Goal: Task Accomplishment & Management: Manage account settings

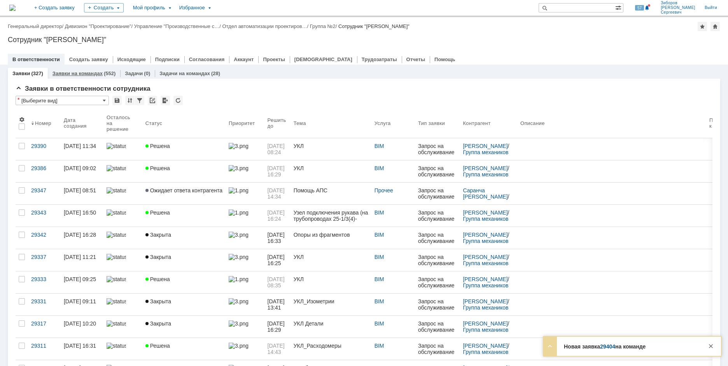
click at [87, 74] on link "Заявки на командах" at bounding box center [78, 73] width 50 height 6
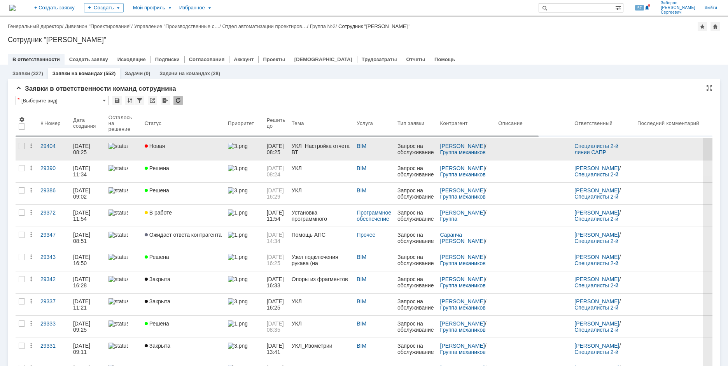
click at [197, 151] on link "Новая" at bounding box center [183, 149] width 83 height 22
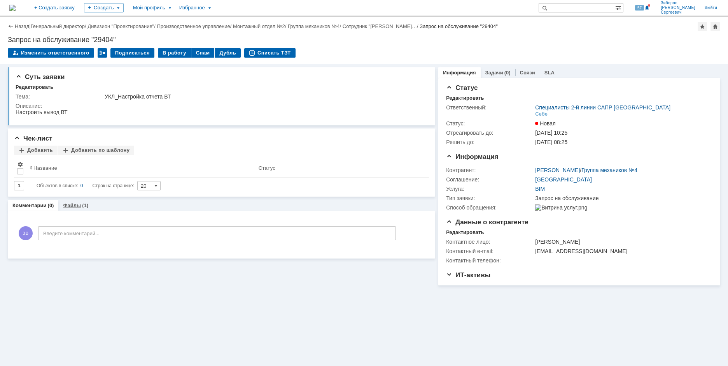
click at [77, 206] on link "Файлы" at bounding box center [72, 205] width 18 height 6
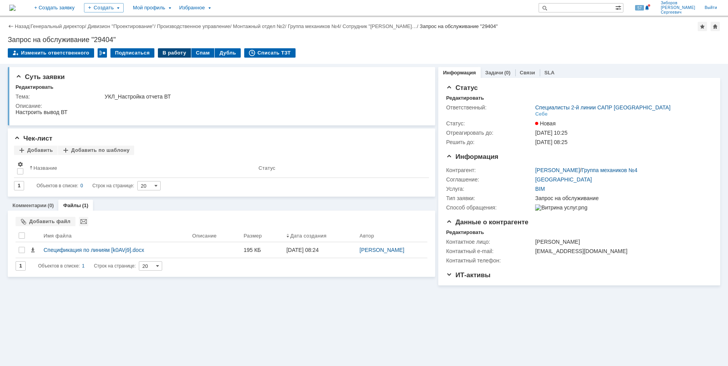
click at [168, 51] on div "В работу" at bounding box center [174, 52] width 33 height 9
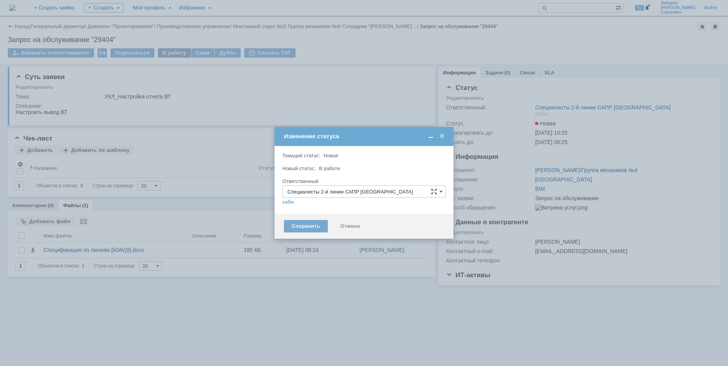
type input "[PERSON_NAME] [PERSON_NAME]"
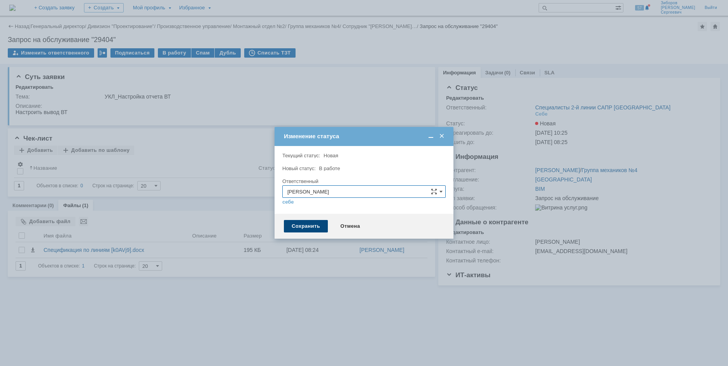
click at [305, 228] on div "Сохранить" at bounding box center [306, 226] width 44 height 12
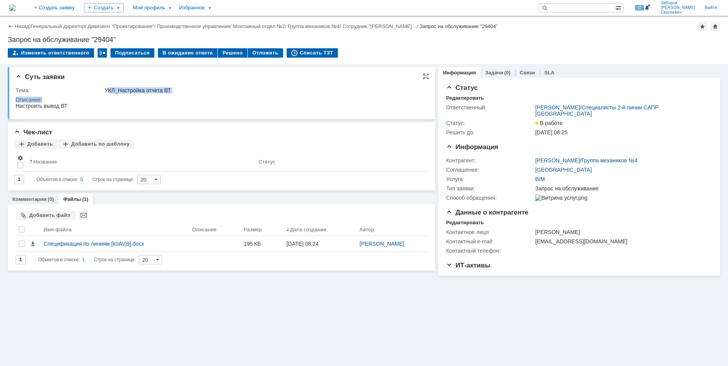
drag, startPoint x: 107, startPoint y: 89, endPoint x: 196, endPoint y: 96, distance: 89.4
click at [196, 96] on tbody "Тема: УКЛ_Настройка отчета ВТ Описание:" at bounding box center [221, 99] width 410 height 27
click at [170, 96] on div "Описание:" at bounding box center [221, 99] width 410 height 6
drag, startPoint x: 106, startPoint y: 88, endPoint x: 184, endPoint y: 91, distance: 77.8
click at [184, 91] on div "УКЛ_Настройка отчета ВТ" at bounding box center [264, 90] width 319 height 6
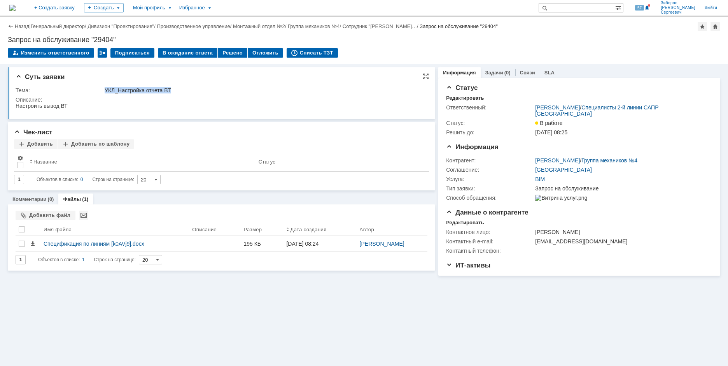
copy div "УКЛ_Настройка отчета ВТ"
click at [339, 101] on div "Описание:" at bounding box center [221, 99] width 410 height 6
drag, startPoint x: 8, startPoint y: 37, endPoint x: 125, endPoint y: 36, distance: 116.7
click at [125, 36] on div "Запрос на обслуживание "29404"" at bounding box center [364, 40] width 712 height 8
copy div "Запрос на обслуживание "29404""
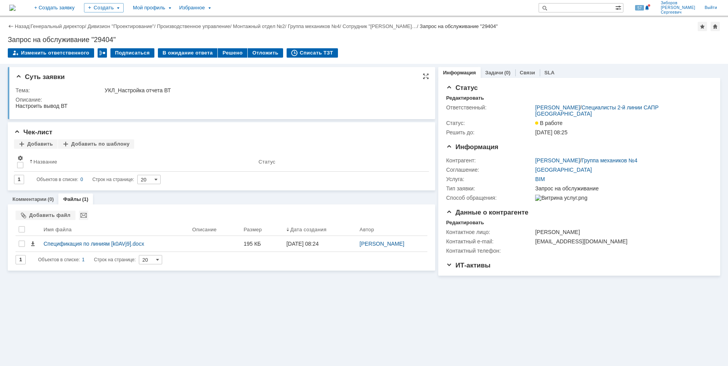
click at [40, 93] on div "Тема:" at bounding box center [60, 90] width 88 height 6
drag, startPoint x: 16, startPoint y: 88, endPoint x: 213, endPoint y: 92, distance: 196.8
click at [213, 92] on tr "Тема: УКЛ_Настройка отчета ВТ" at bounding box center [221, 90] width 410 height 9
copy tr "Тема: УКЛ_Настройка отчета ВТ"
click at [201, 100] on div "Описание:" at bounding box center [221, 99] width 410 height 6
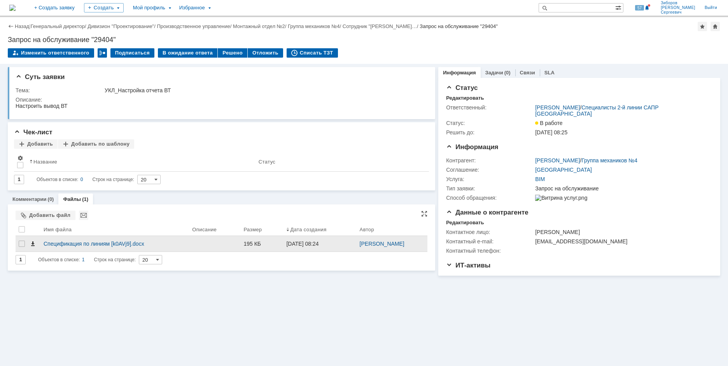
click at [33, 245] on span at bounding box center [33, 243] width 6 height 6
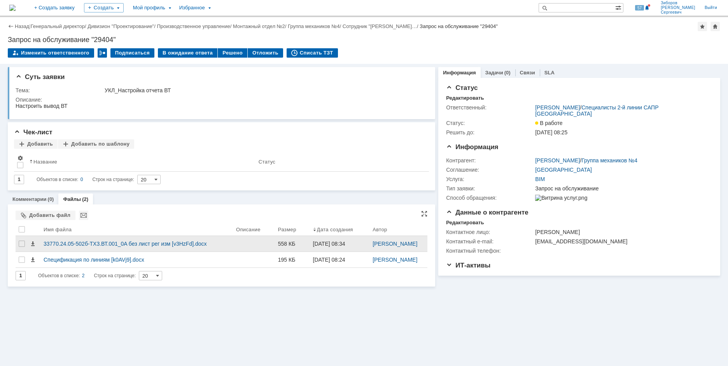
click at [247, 243] on div at bounding box center [254, 244] width 42 height 16
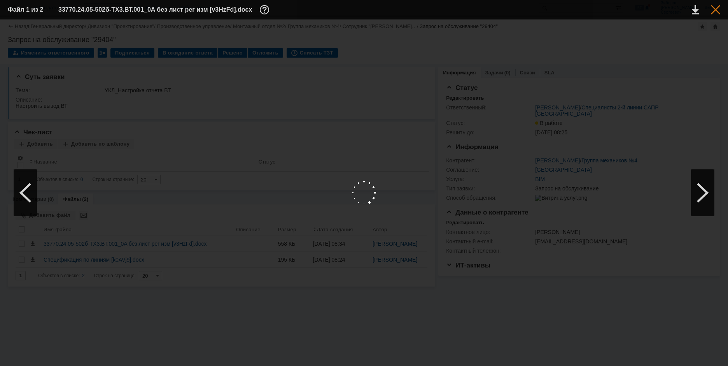
click at [717, 7] on div at bounding box center [715, 9] width 9 height 9
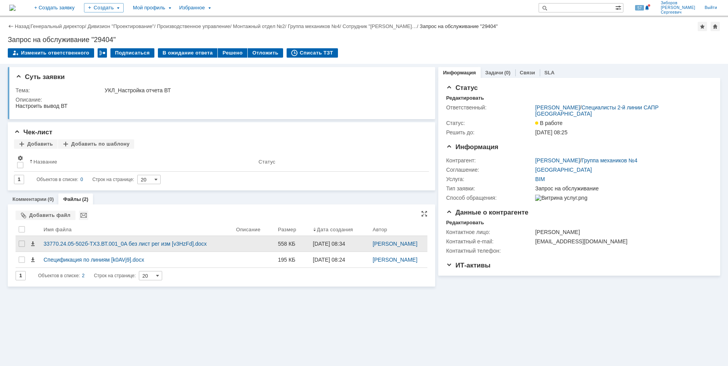
click at [237, 240] on div at bounding box center [254, 244] width 42 height 16
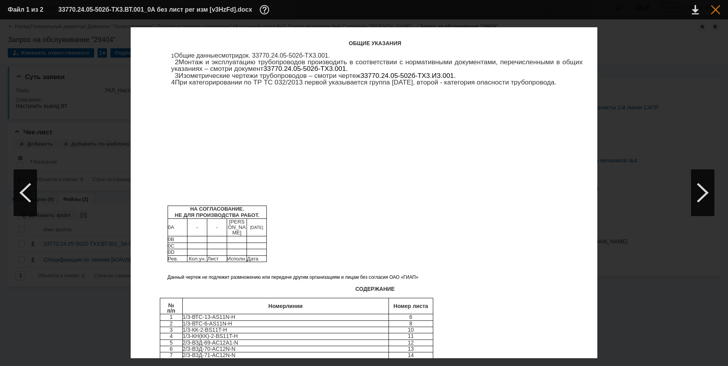
click at [719, 9] on div at bounding box center [715, 9] width 9 height 9
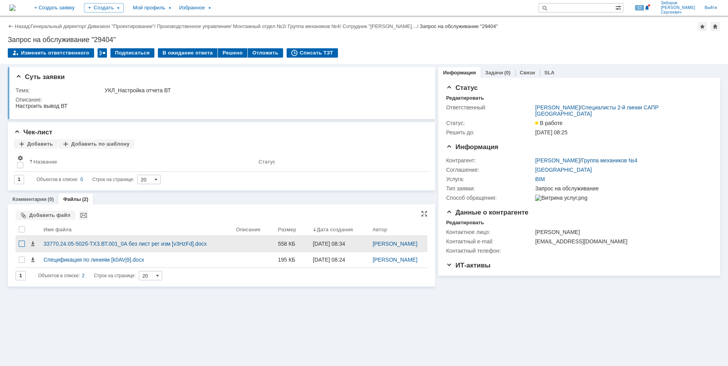
click at [21, 243] on div at bounding box center [22, 243] width 6 height 6
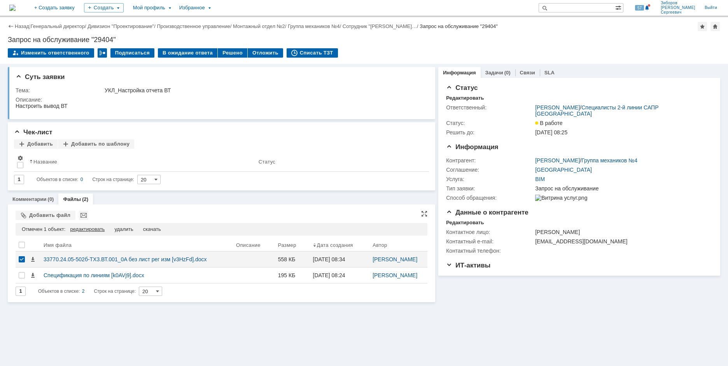
click at [95, 231] on div "редактировать" at bounding box center [87, 229] width 35 height 6
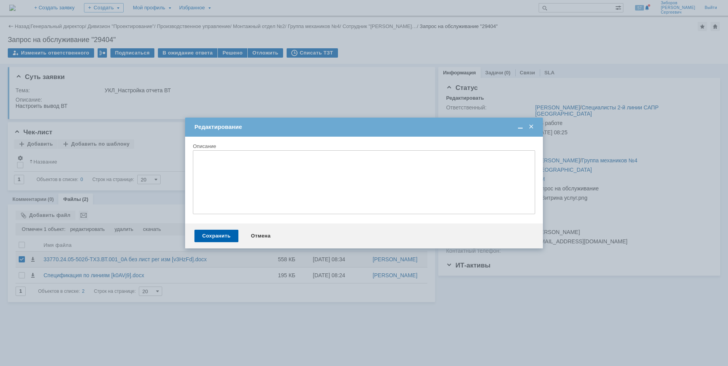
click at [231, 163] on textarea at bounding box center [364, 182] width 342 height 64
paste textarea "Я сейчас ВТ еще скину, посмотри с форматированием в таком виде получится сделат…"
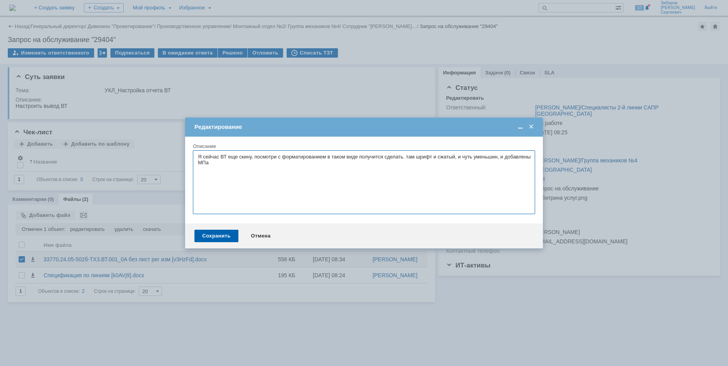
click at [200, 155] on textarea "Я сейчас ВТ еще скину, посмотри с форматированием в таком виде получится сделат…" at bounding box center [364, 182] width 342 height 64
drag, startPoint x: 284, startPoint y: 160, endPoint x: 398, endPoint y: 170, distance: 114.4
click at [398, 170] on textarea "Комментарий пользователя"Я сейчас ВТ еще скину, посмотри с форматированием в та…" at bounding box center [364, 182] width 342 height 64
click at [391, 162] on textarea "Комментарий пользователя"Я сейчас ВТ еще скину, посмотри с форматированием в та…" at bounding box center [364, 182] width 342 height 64
type textarea "Комментарий пользователя"Я сейчас ВТ еще скину, посмотри с форматированием в та…"
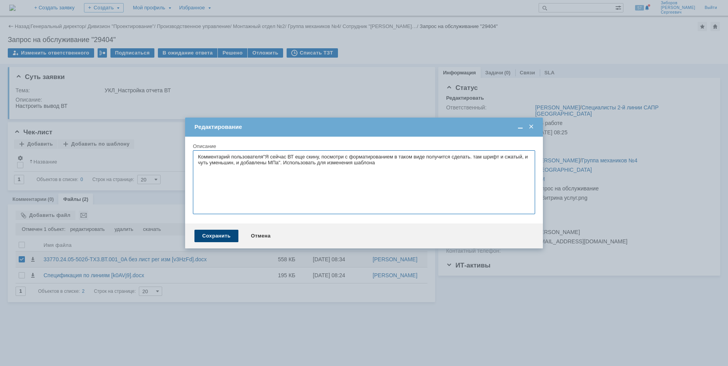
click at [219, 236] on div "Сохранить" at bounding box center [216, 235] width 44 height 12
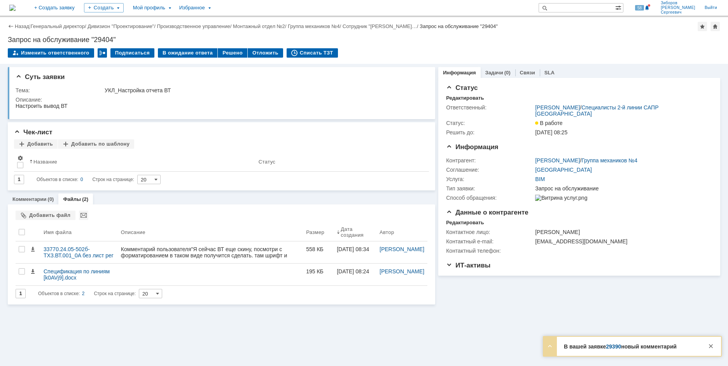
click at [614, 345] on link "29390" at bounding box center [613, 346] width 15 height 6
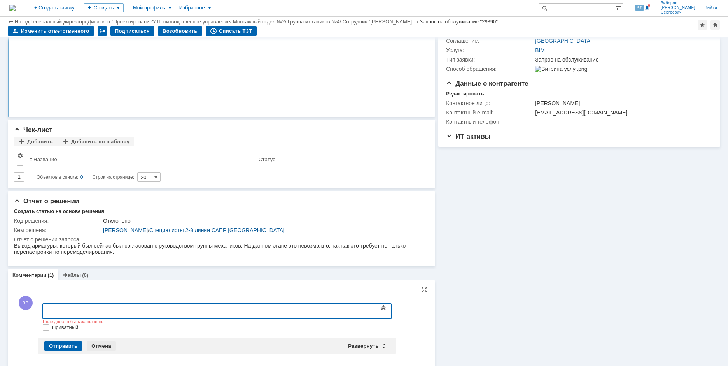
click at [103, 347] on div "Отмена" at bounding box center [101, 345] width 29 height 9
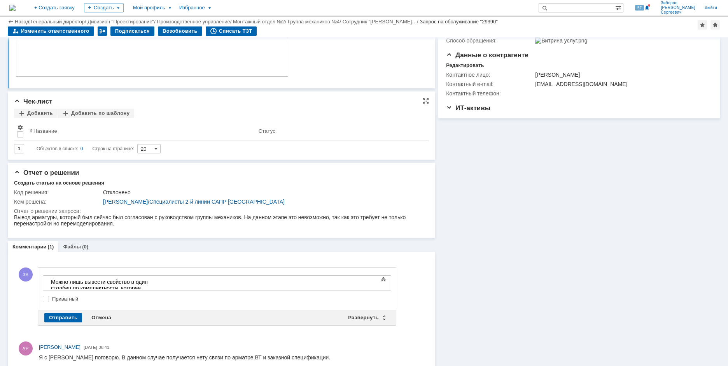
scroll to position [142, 0]
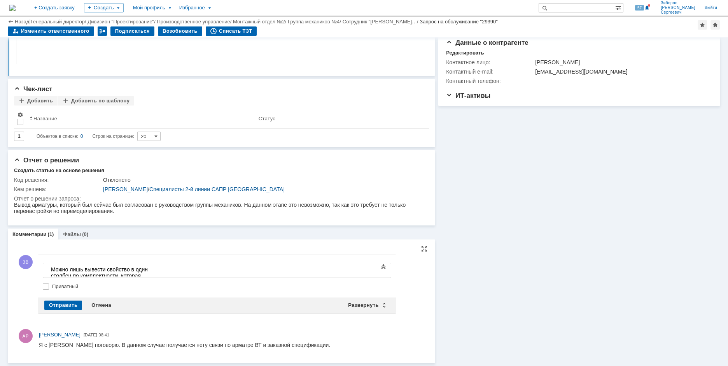
click at [179, 279] on div at bounding box center [217, 280] width 348 height 5
click at [161, 266] on div "Можно лишь вывести свойство в один столбец по комплектности, которая выводится …" at bounding box center [106, 275] width 110 height 19
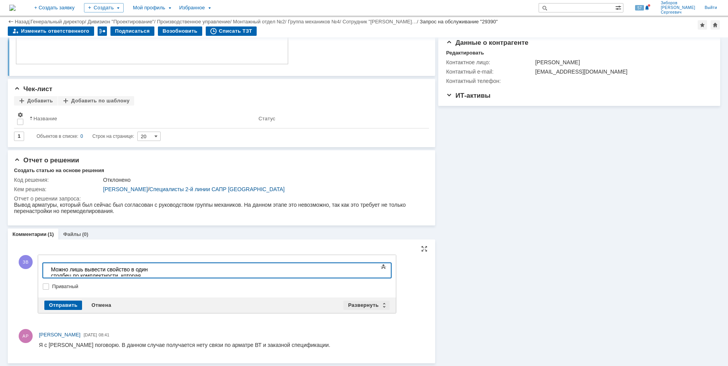
click at [371, 305] on div "Развернуть" at bounding box center [366, 304] width 46 height 9
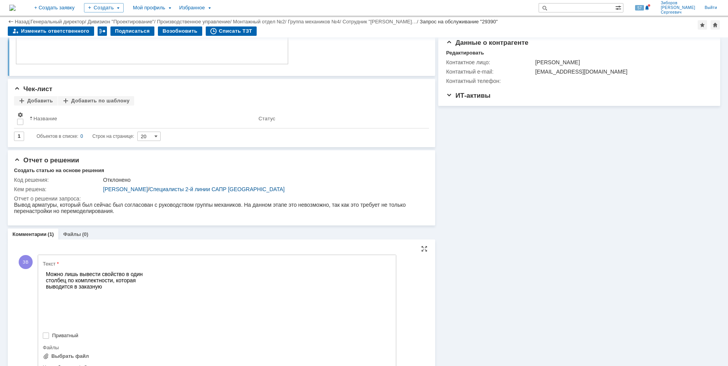
scroll to position [0, 0]
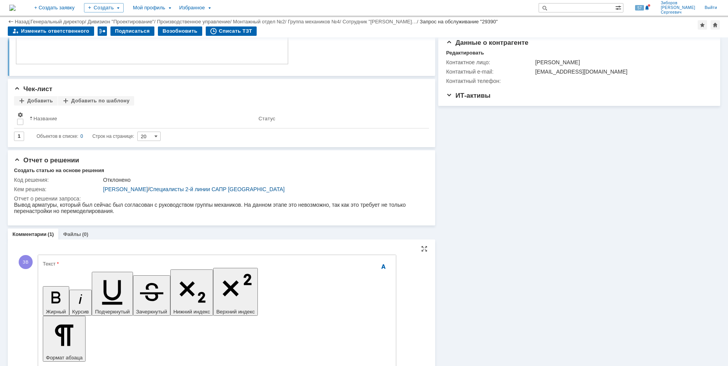
drag, startPoint x: 134, startPoint y: 2373, endPoint x: 251, endPoint y: 2373, distance: 117.4
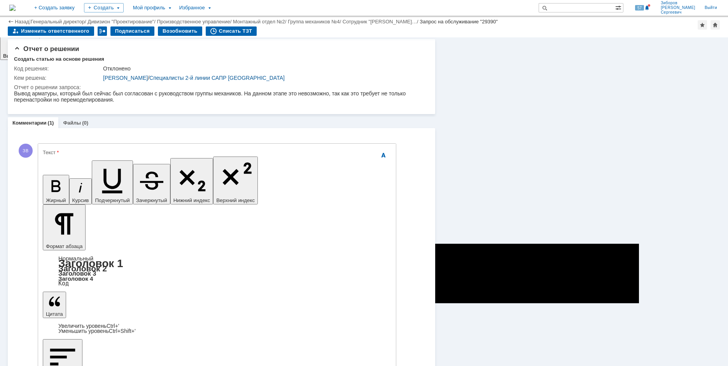
scroll to position [272, 0]
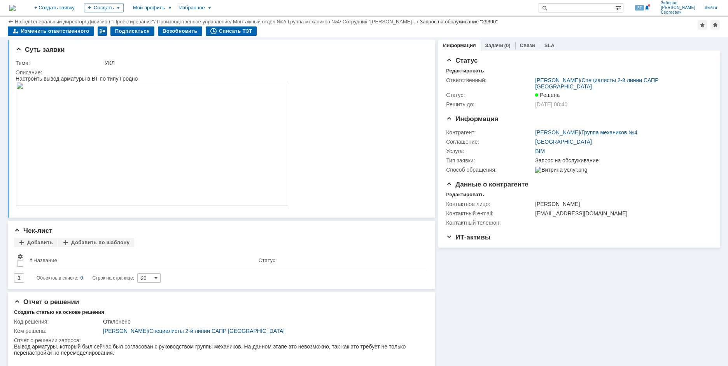
scroll to position [0, 0]
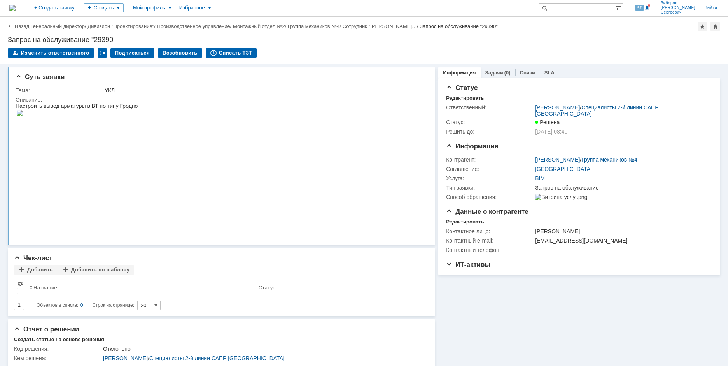
click at [16, 10] on img at bounding box center [12, 8] width 6 height 6
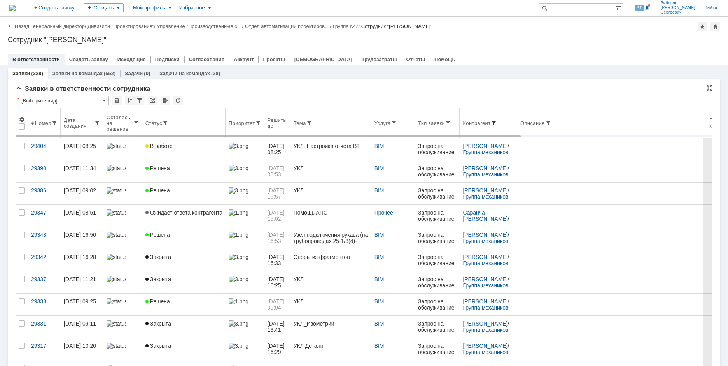
click at [494, 123] on span at bounding box center [494, 123] width 6 height 6
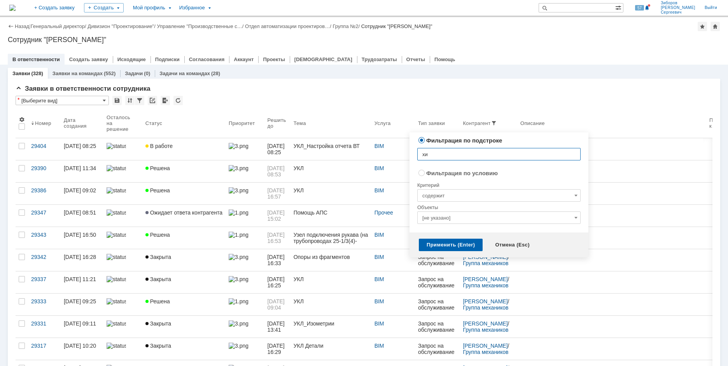
type input "х"
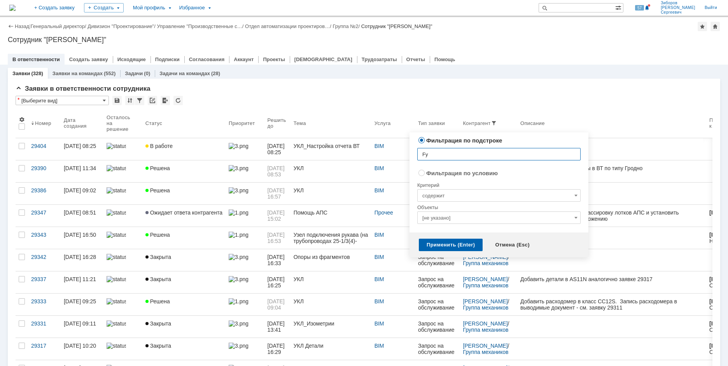
type input "F"
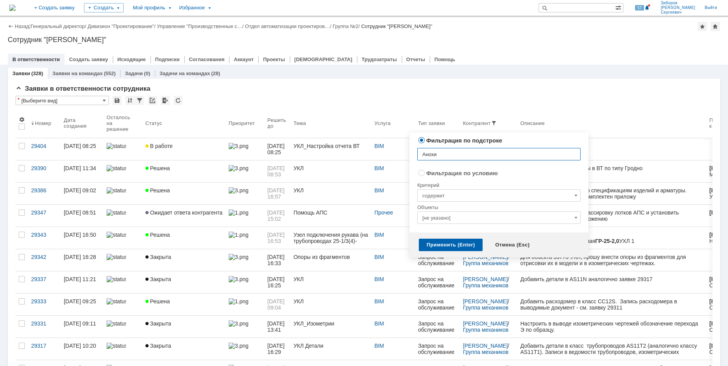
type input "Анохин"
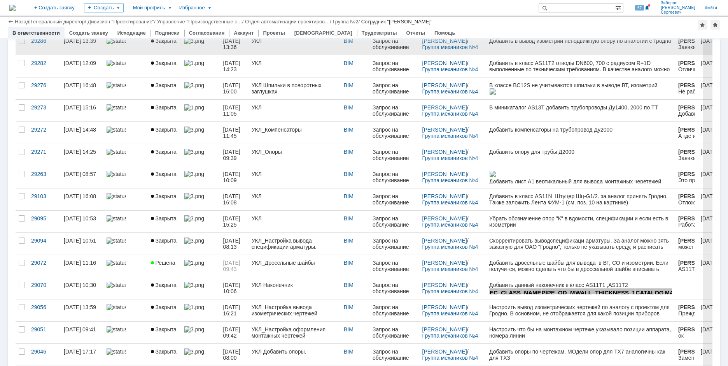
click at [274, 241] on div "УКЛ_Настройка вывода спецификации арматуры." at bounding box center [295, 243] width 86 height 12
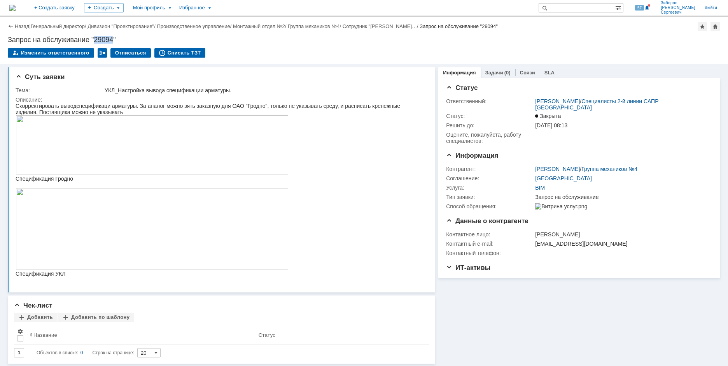
drag, startPoint x: 96, startPoint y: 39, endPoint x: 114, endPoint y: 40, distance: 17.9
click at [114, 40] on div "Запрос на обслуживание "29094"" at bounding box center [364, 40] width 712 height 8
copy div "29094"
click at [16, 7] on img at bounding box center [12, 8] width 6 height 6
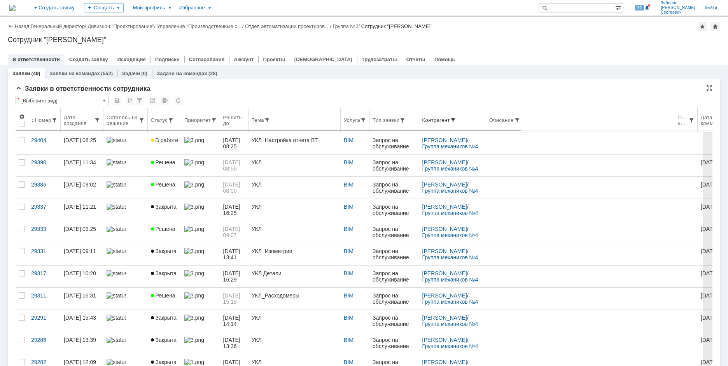
click at [456, 119] on span at bounding box center [453, 120] width 6 height 6
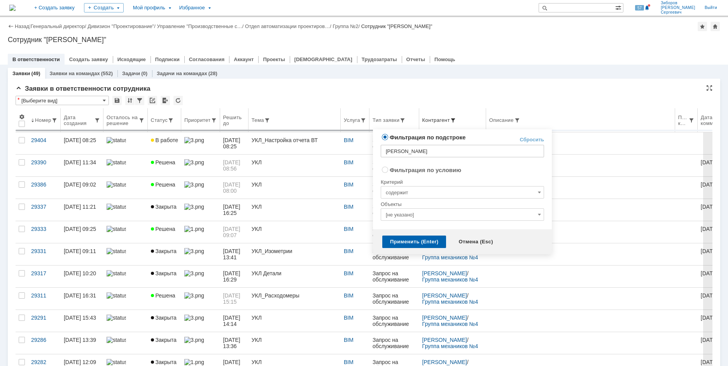
radio input "false"
radio input "true"
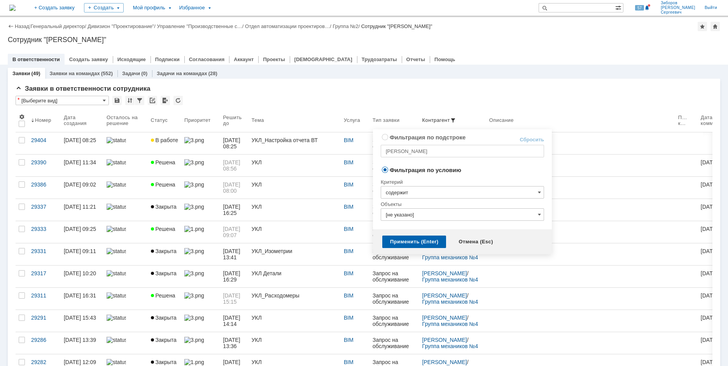
radio input "true"
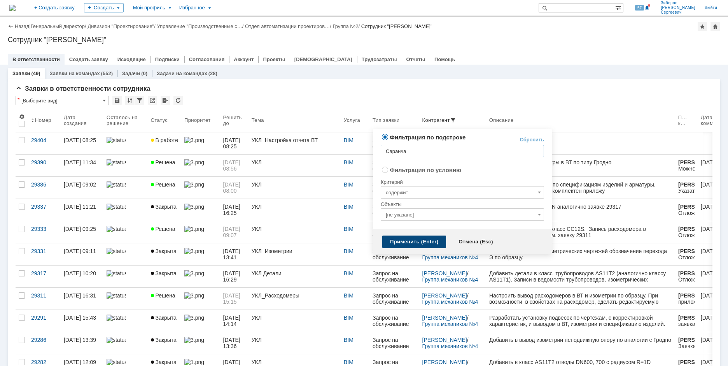
type input "Саранча"
click at [423, 245] on div "Применить (Enter)" at bounding box center [414, 241] width 64 height 12
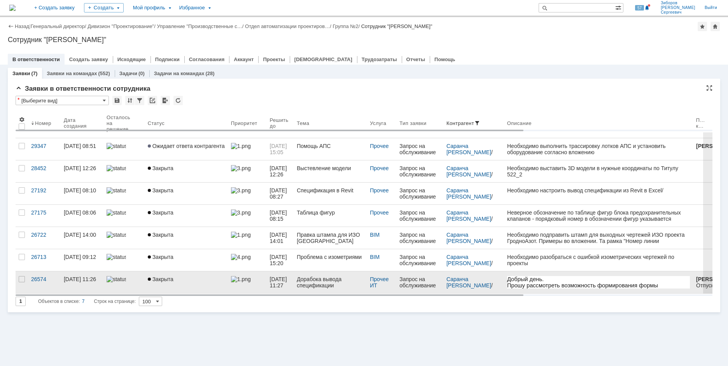
click at [171, 276] on span "Закрыта" at bounding box center [161, 279] width 26 height 6
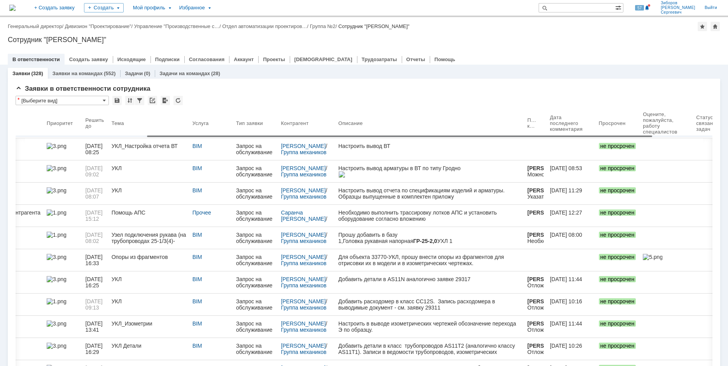
drag, startPoint x: 511, startPoint y: 137, endPoint x: 643, endPoint y: 145, distance: 132.1
click at [643, 145] on body "Идет загрузка, пожалуйста, подождите. На домашнюю + Создать заявку Создать Мой …" at bounding box center [364, 183] width 728 height 366
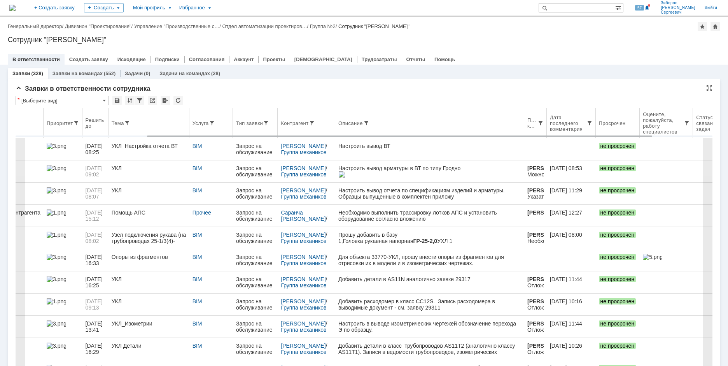
click at [571, 124] on div "Дата последнего комментария" at bounding box center [568, 123] width 37 height 18
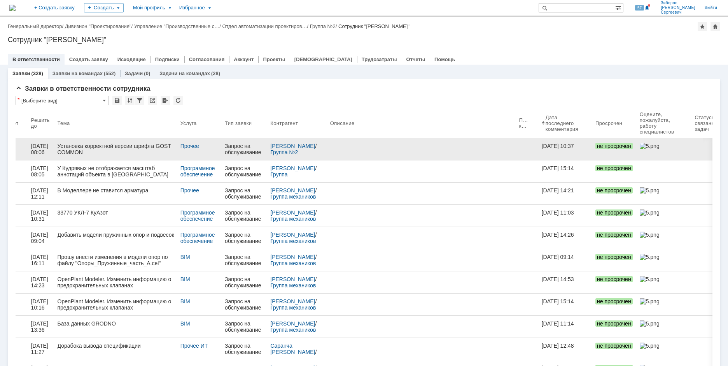
drag, startPoint x: 604, startPoint y: 137, endPoint x: 666, endPoint y: 141, distance: 62.0
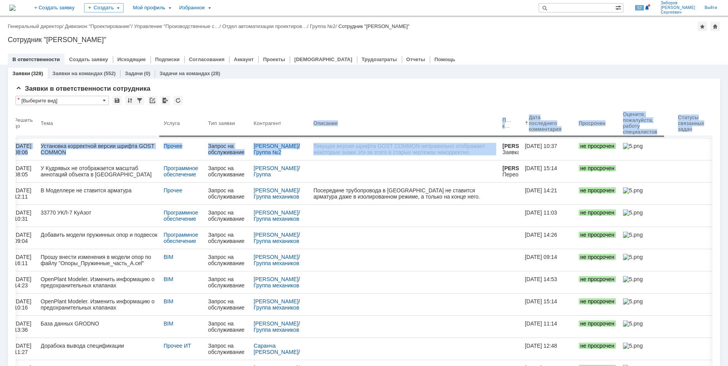
drag, startPoint x: 512, startPoint y: 137, endPoint x: 656, endPoint y: 142, distance: 144.0
click at [656, 142] on body "Идет загрузка, пожалуйста, подождите. На домашнюю + Создать заявку Создать Мой …" at bounding box center [364, 183] width 728 height 366
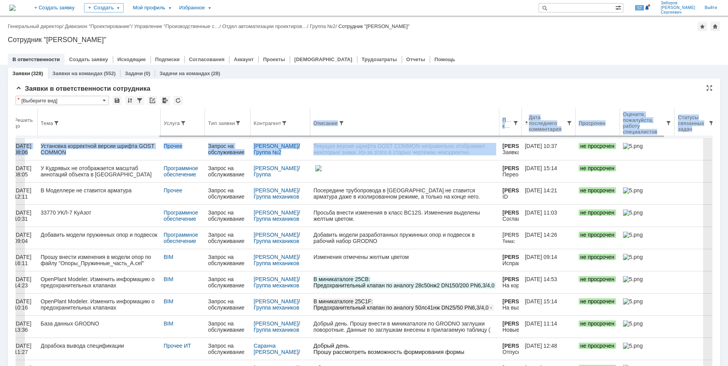
click at [527, 123] on span at bounding box center [526, 123] width 3 height 6
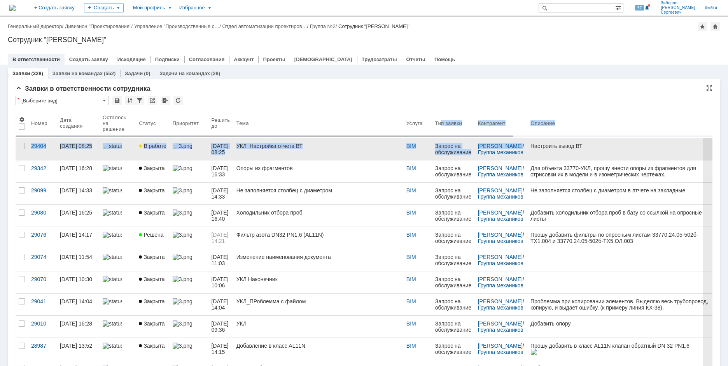
drag, startPoint x: 452, startPoint y: 135, endPoint x: 503, endPoint y: 140, distance: 50.8
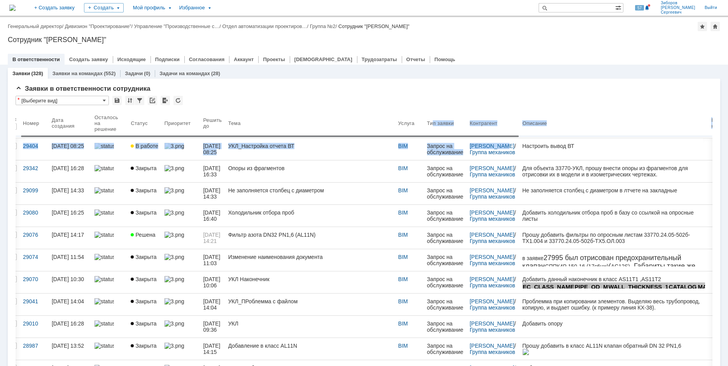
drag, startPoint x: 491, startPoint y: 138, endPoint x: 497, endPoint y: 149, distance: 12.4
click at [497, 149] on body "Идет загрузка, пожалуйста, подождите. На домашнюю + Создать заявку Создать Мой …" at bounding box center [364, 183] width 728 height 366
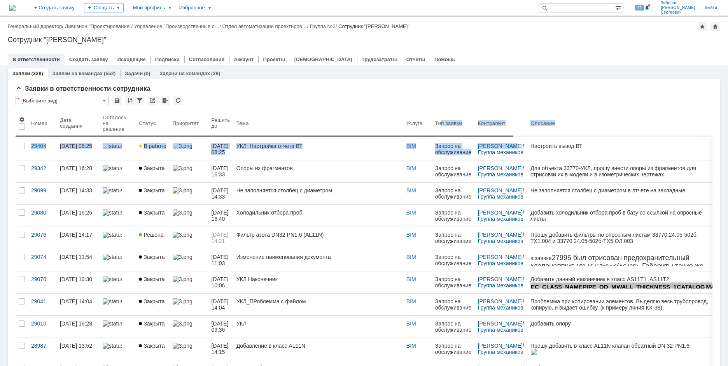
drag, startPoint x: 204, startPoint y: 136, endPoint x: 51, endPoint y: 127, distance: 153.1
click at [99, 136] on body "Идет загрузка, пожалуйста, подождите. На домашнюю + Создать заявку Создать Мой …" at bounding box center [364, 183] width 728 height 366
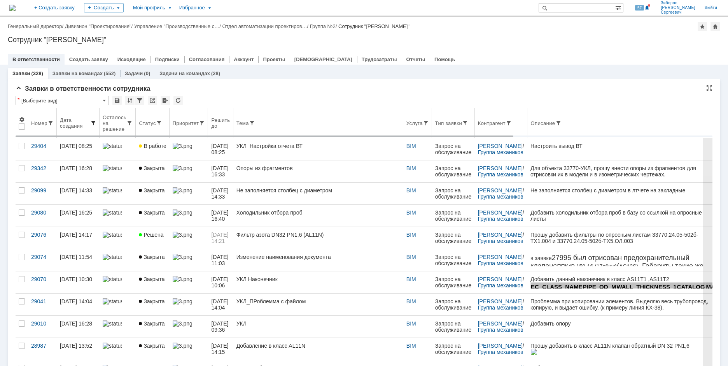
click at [94, 122] on span at bounding box center [93, 123] width 6 height 6
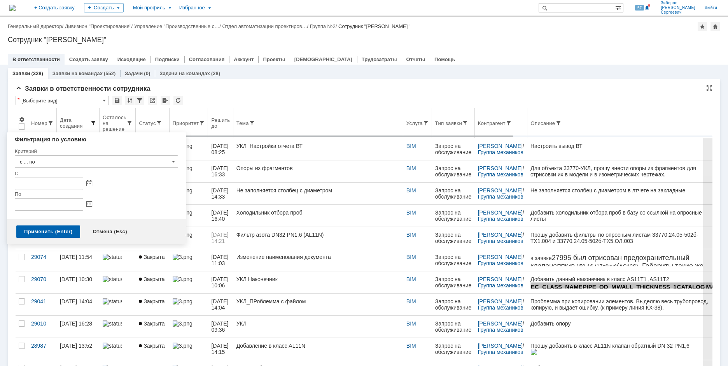
click at [92, 122] on span at bounding box center [93, 123] width 6 height 6
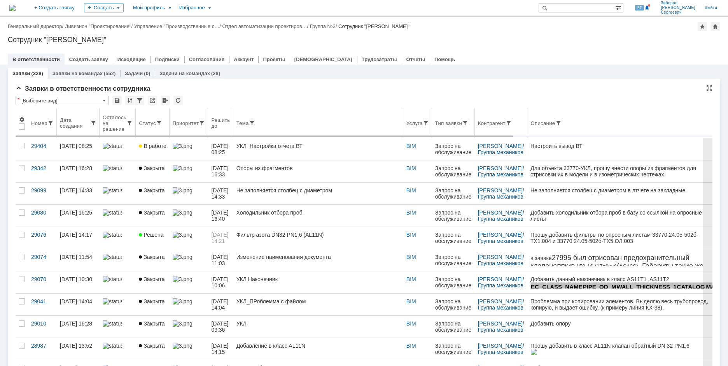
click at [89, 113] on th "Дата создания" at bounding box center [78, 123] width 43 height 30
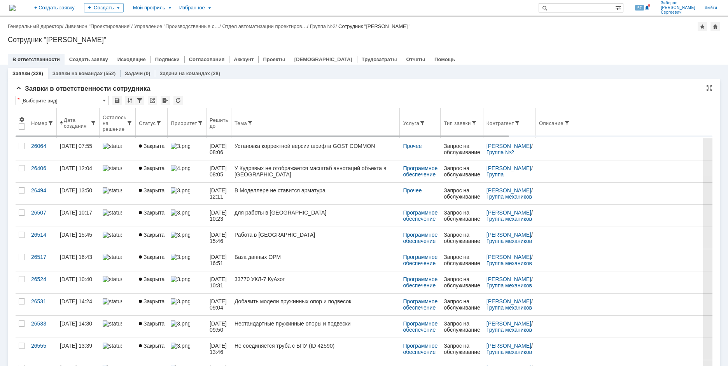
click at [61, 125] on span at bounding box center [61, 123] width 3 height 6
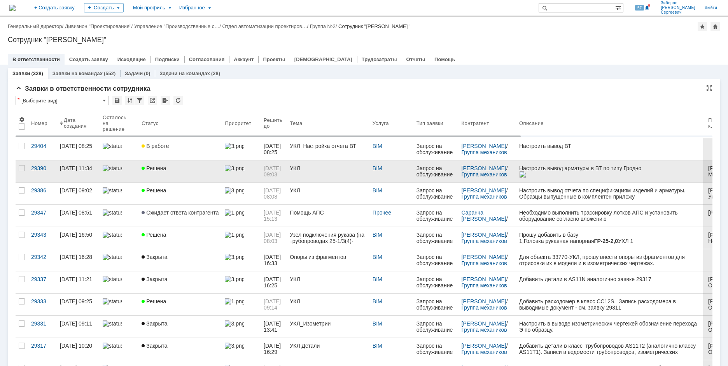
click at [329, 167] on div "УКЛ" at bounding box center [328, 168] width 76 height 6
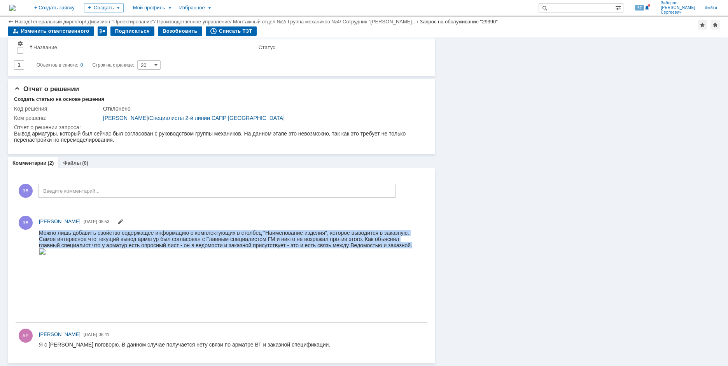
drag, startPoint x: 39, startPoint y: 232, endPoint x: 231, endPoint y: 310, distance: 206.9
click at [231, 255] on body "Можно лишь добавить свойство содержащее информацию о комплектующих в столбец "Н…" at bounding box center [230, 242] width 382 height 26
copy div "Можно лишь добавить свойство содержащее информацию о комплектующих в столбец "Н…"
click at [46, 254] on img at bounding box center [42, 251] width 7 height 6
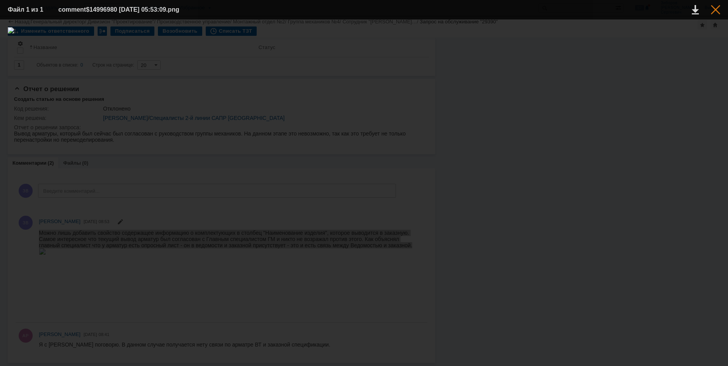
click at [717, 11] on div at bounding box center [715, 9] width 9 height 9
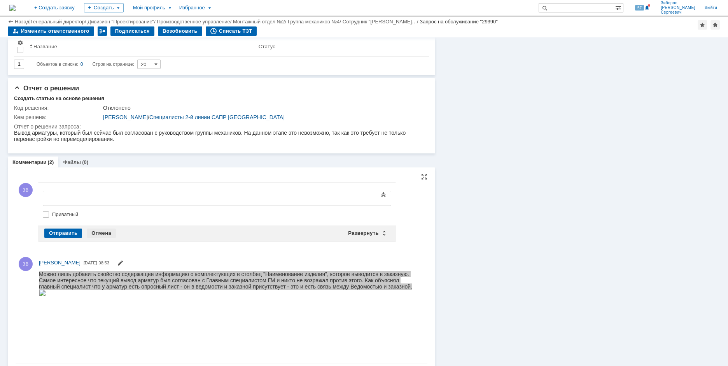
click at [103, 235] on div "Отмена" at bounding box center [101, 232] width 29 height 9
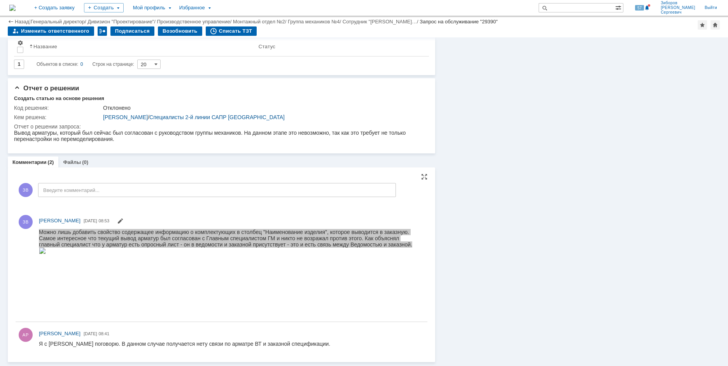
click at [526, 228] on div "Информация Задачи (0) Связи SLA Статус Редактировать Ответственный: Зиборов Вал…" at bounding box center [577, 92] width 285 height 539
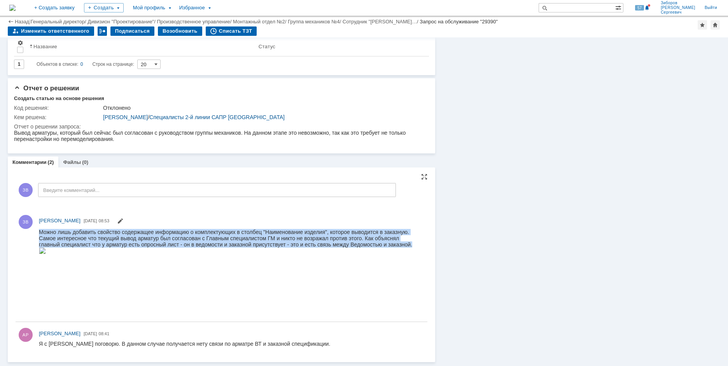
click at [278, 254] on div at bounding box center [230, 250] width 382 height 7
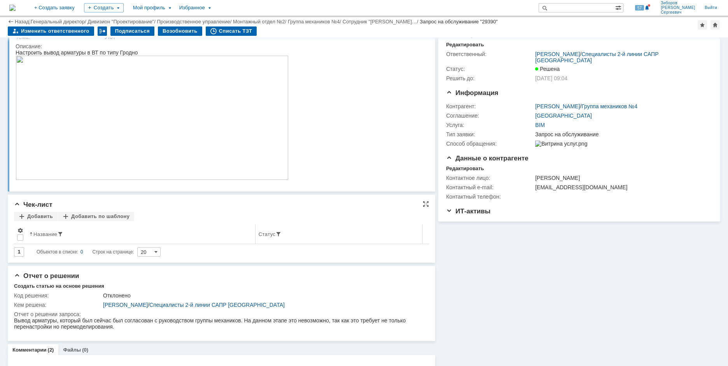
scroll to position [39, 0]
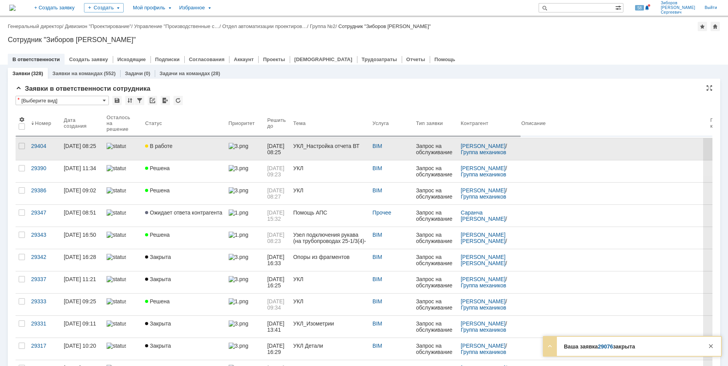
click at [219, 142] on link "В работе" at bounding box center [183, 149] width 83 height 22
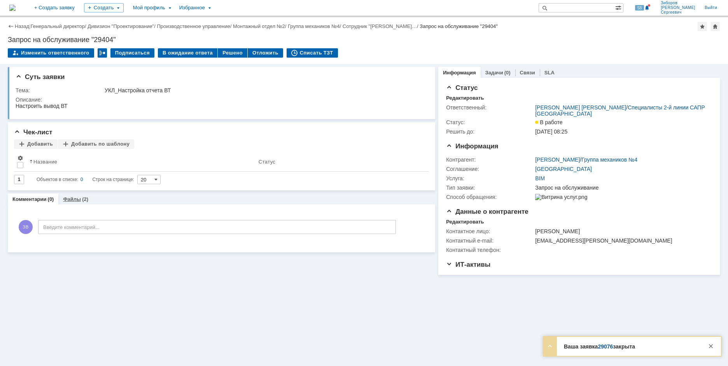
click at [81, 195] on div "Файлы (2)" at bounding box center [75, 198] width 35 height 11
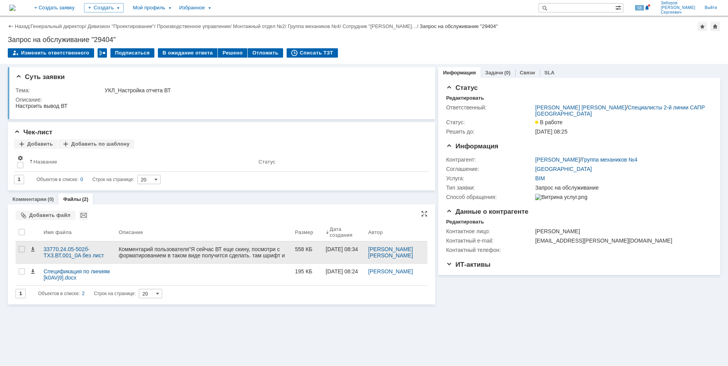
click at [181, 245] on div "Комментарий пользователя"Я сейчас ВТ еще скину, посмотри с форматированием в та…" at bounding box center [204, 252] width 176 height 22
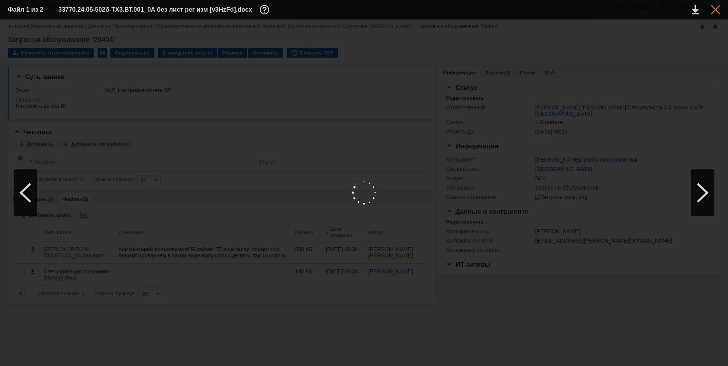
click at [713, 9] on div at bounding box center [715, 9] width 9 height 9
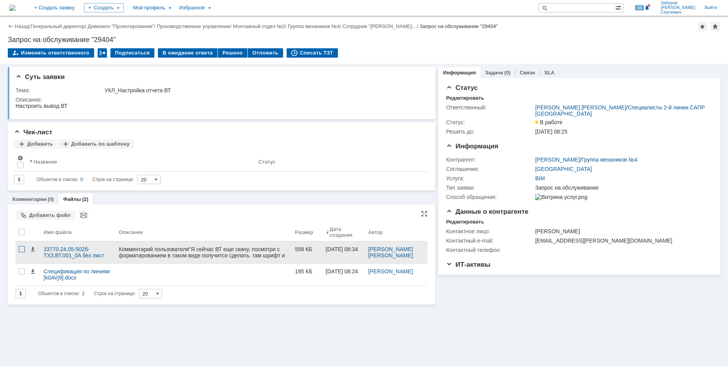
click at [21, 250] on div at bounding box center [22, 249] width 6 height 6
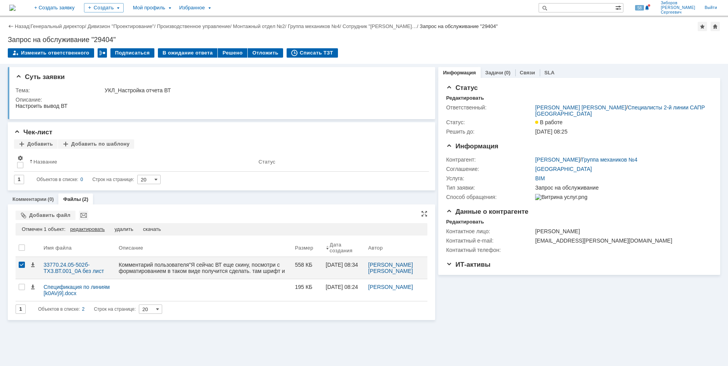
click at [92, 229] on div "редактировать" at bounding box center [87, 229] width 35 height 6
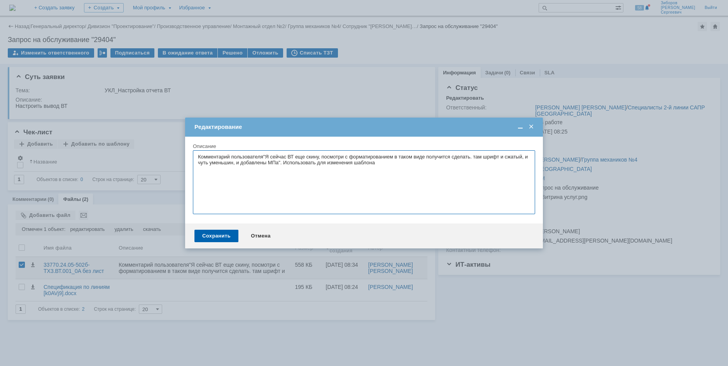
drag, startPoint x: 196, startPoint y: 156, endPoint x: 460, endPoint y: 159, distance: 264.1
click at [415, 166] on textarea "Комментарий пользователя"Я сейчас ВТ еще скину, посмотри с форматированием в та…" at bounding box center [364, 182] width 342 height 64
click at [534, 128] on span at bounding box center [531, 126] width 8 height 7
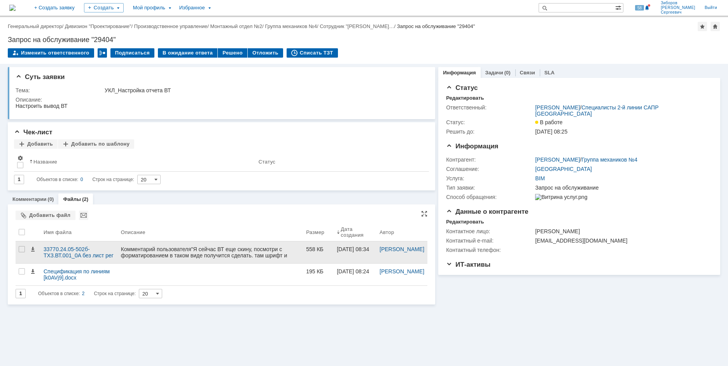
click at [175, 251] on div "Комментарий пользователя"Я сейчас ВТ еще скину, посмотри с форматированием в та…" at bounding box center [210, 258] width 179 height 25
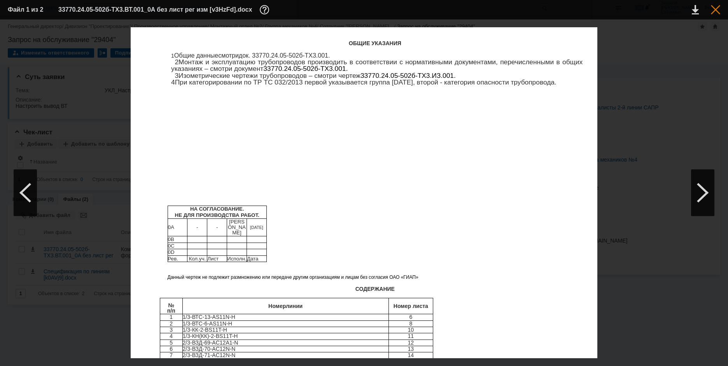
click at [719, 11] on div at bounding box center [715, 9] width 9 height 9
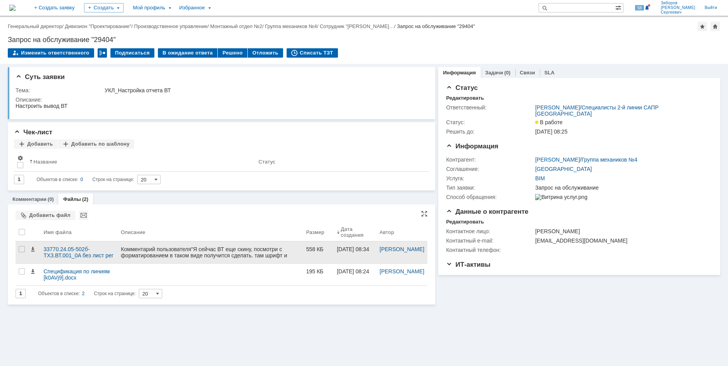
click at [149, 252] on div "Комментарий пользователя"Я сейчас ВТ еще скину, посмотри с форматированием в та…" at bounding box center [210, 258] width 179 height 25
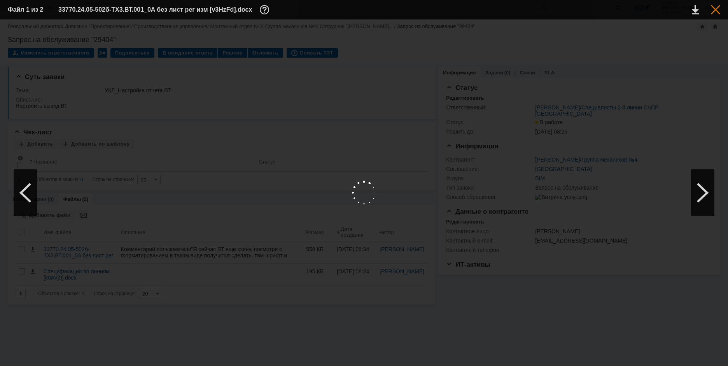
click at [717, 12] on div at bounding box center [715, 9] width 9 height 9
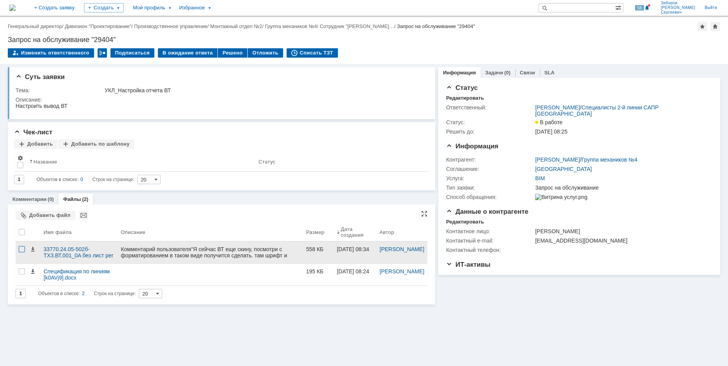
click at [21, 250] on div at bounding box center [22, 249] width 6 height 6
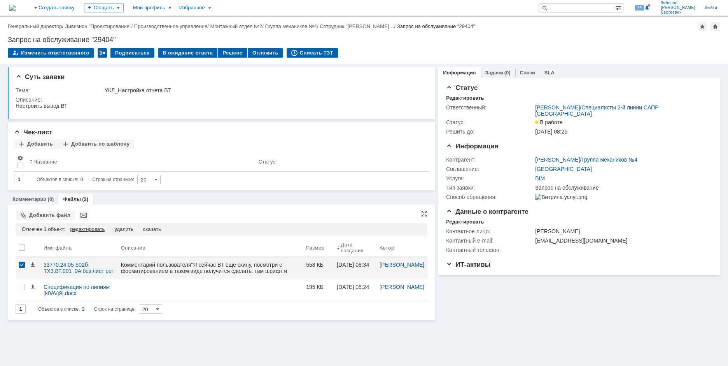
click at [89, 229] on div "редактировать" at bounding box center [87, 229] width 35 height 6
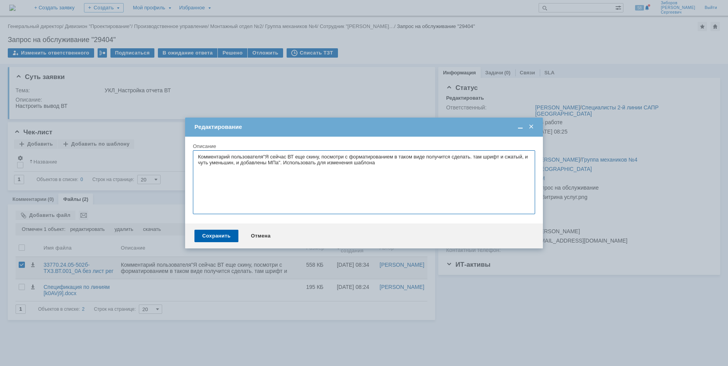
click at [532, 126] on span at bounding box center [531, 126] width 8 height 7
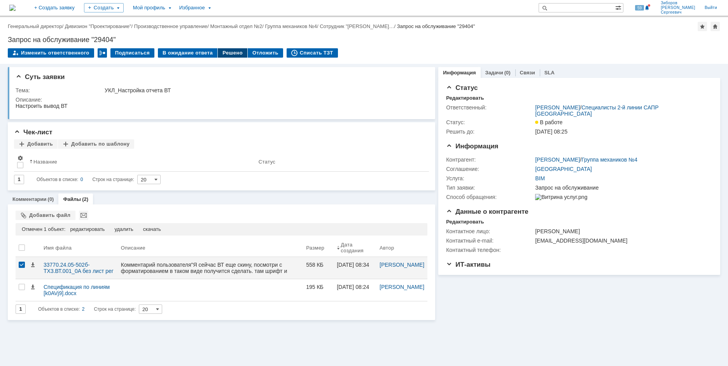
click at [231, 51] on div "Решено" at bounding box center [233, 52] width 30 height 9
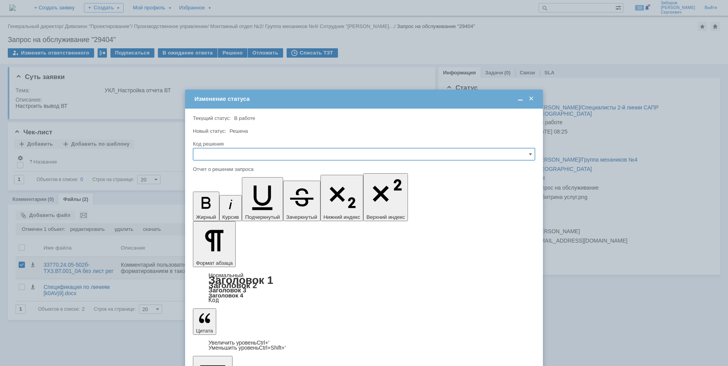
click at [203, 154] on input "text" at bounding box center [364, 154] width 342 height 12
click at [213, 209] on span "Решено" at bounding box center [364, 207] width 332 height 6
type input "Решено"
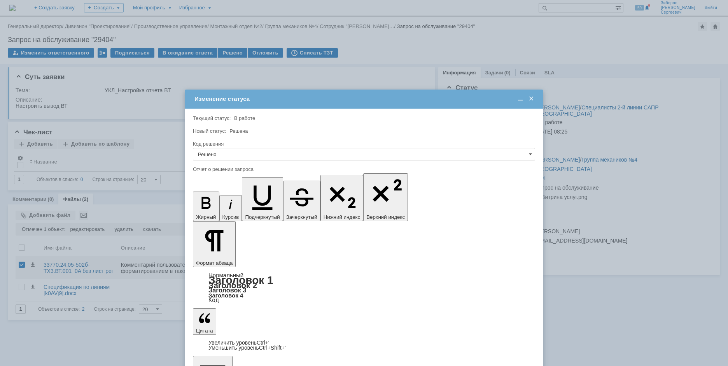
drag, startPoint x: 227, startPoint y: 2263, endPoint x: 201, endPoint y: 2265, distance: 25.7
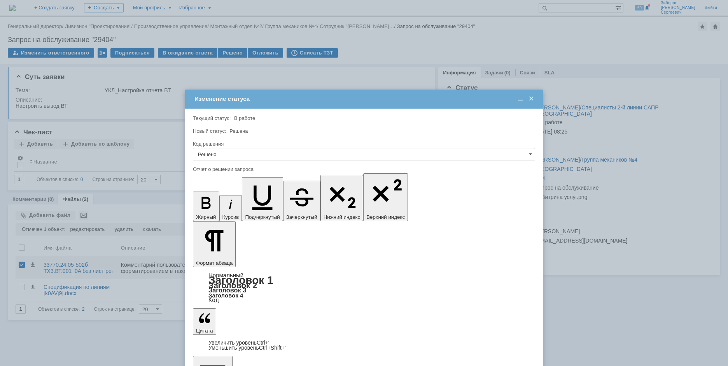
scroll to position [901, 2]
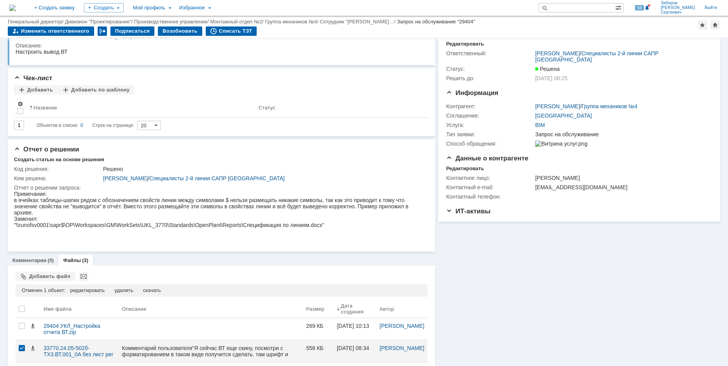
scroll to position [0, 0]
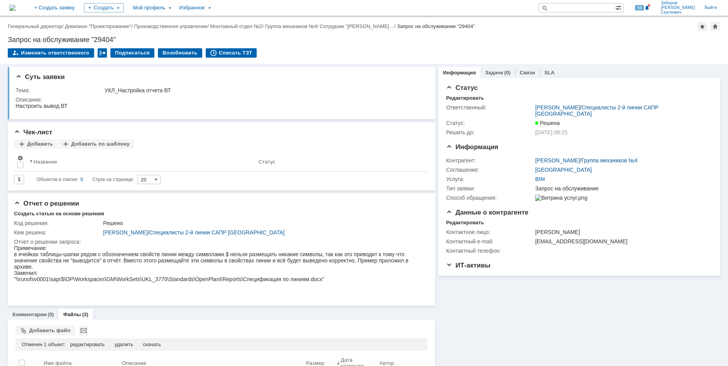
click at [16, 6] on img at bounding box center [12, 8] width 6 height 6
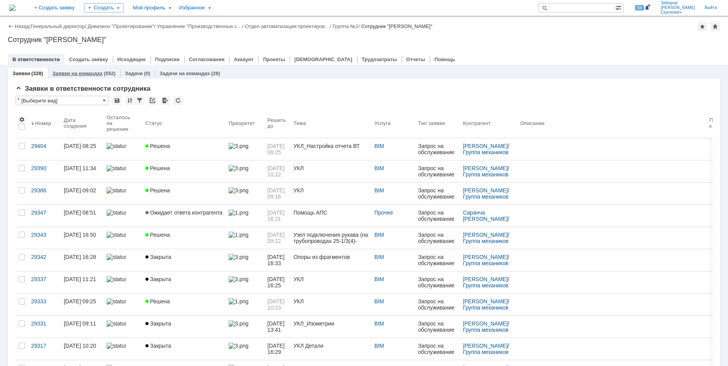
click at [100, 75] on link "Заявки на командах" at bounding box center [78, 73] width 50 height 6
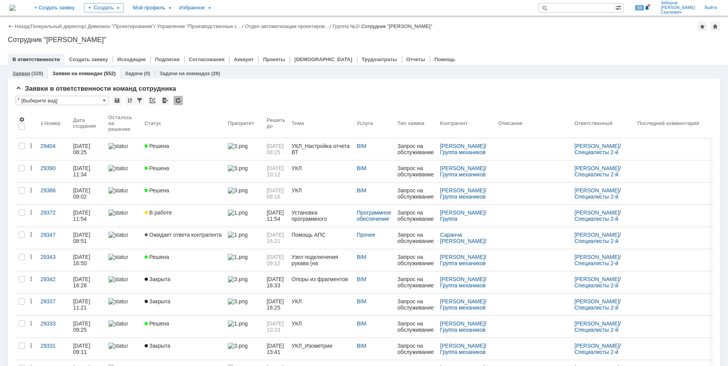
click at [28, 71] on link "Заявки" at bounding box center [21, 73] width 18 height 6
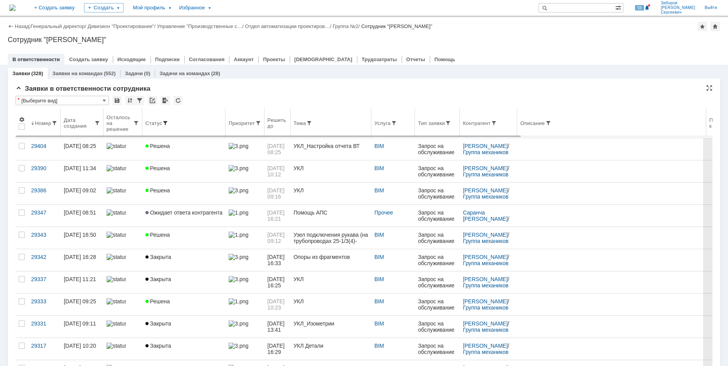
click at [163, 123] on span at bounding box center [165, 123] width 6 height 6
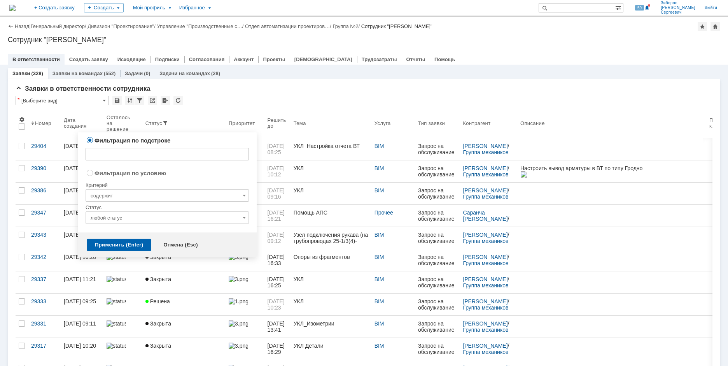
click at [238, 216] on input "любой статус" at bounding box center [167, 217] width 163 height 12
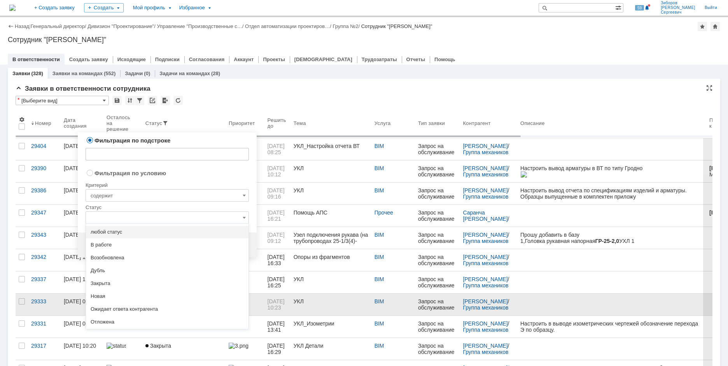
drag, startPoint x: 138, startPoint y: 311, endPoint x: 136, endPoint y: 305, distance: 6.4
click at [138, 310] on span "Ожидает ответа контрагента" at bounding box center [167, 309] width 153 height 6
radio input "false"
radio input "true"
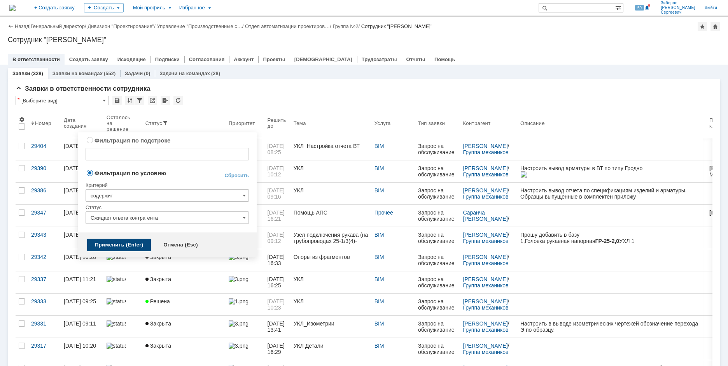
type input "Ожидает ответа контрагента"
click at [129, 240] on div "Применить (Enter)" at bounding box center [119, 244] width 64 height 12
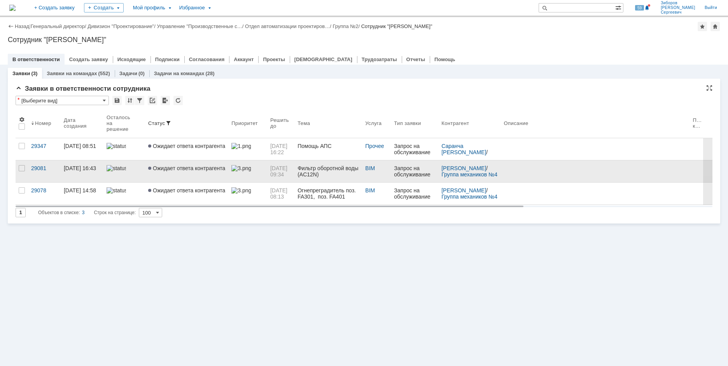
click at [176, 181] on link "Ожидает ответа контрагента" at bounding box center [186, 171] width 83 height 22
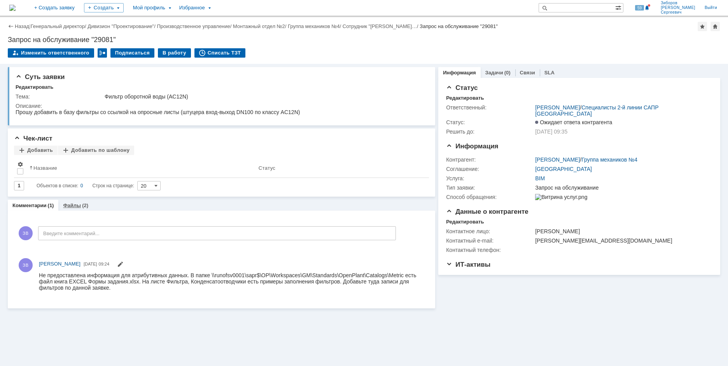
click at [70, 207] on link "Файлы" at bounding box center [72, 205] width 18 height 6
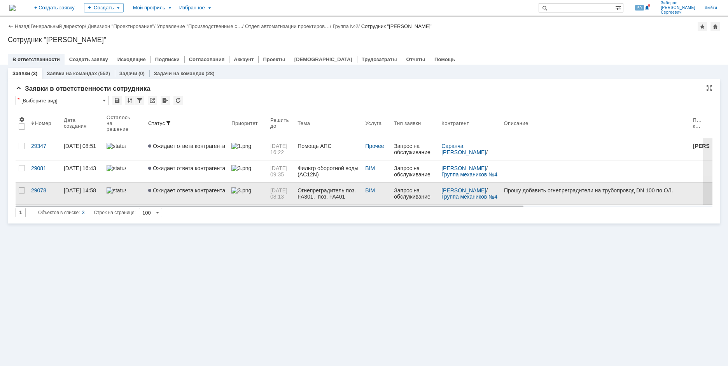
click at [187, 189] on span "Ожидает ответа контрагента" at bounding box center [186, 190] width 77 height 6
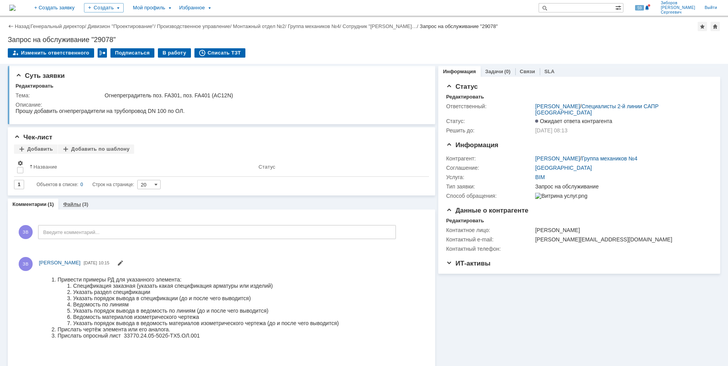
click at [79, 201] on div "Файлы (3)" at bounding box center [75, 203] width 35 height 11
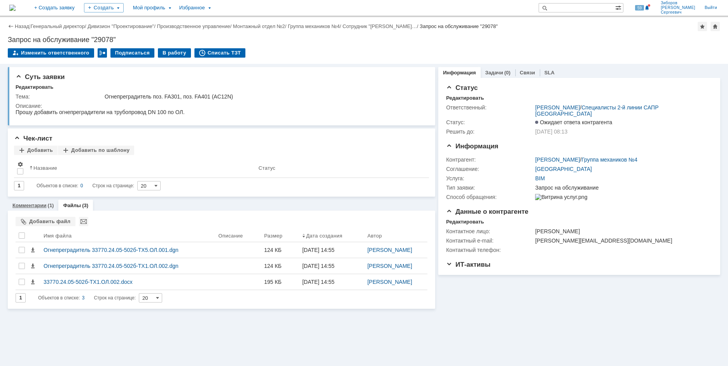
click at [33, 205] on link "Комментарии" at bounding box center [29, 205] width 34 height 6
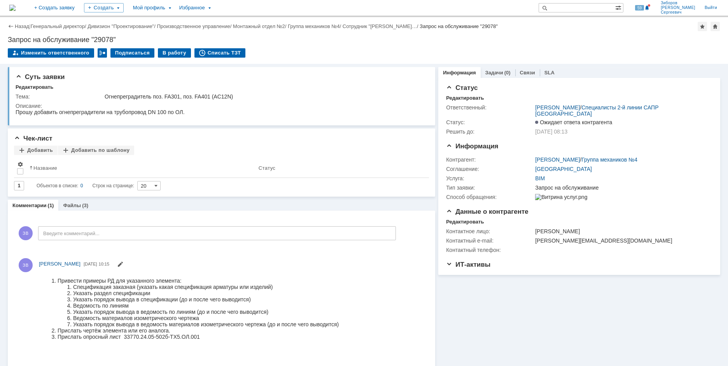
click at [16, 9] on img at bounding box center [12, 8] width 6 height 6
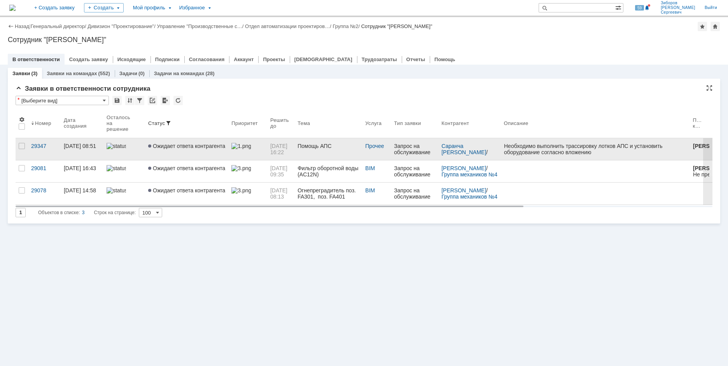
click at [198, 143] on span "Ожидает ответа контрагента" at bounding box center [186, 146] width 77 height 6
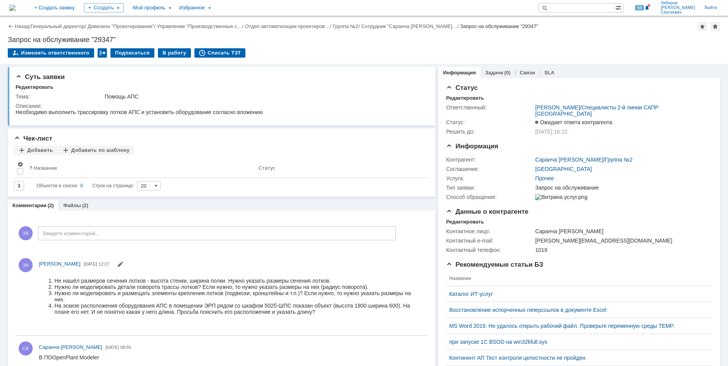
click at [16, 5] on img at bounding box center [12, 8] width 6 height 6
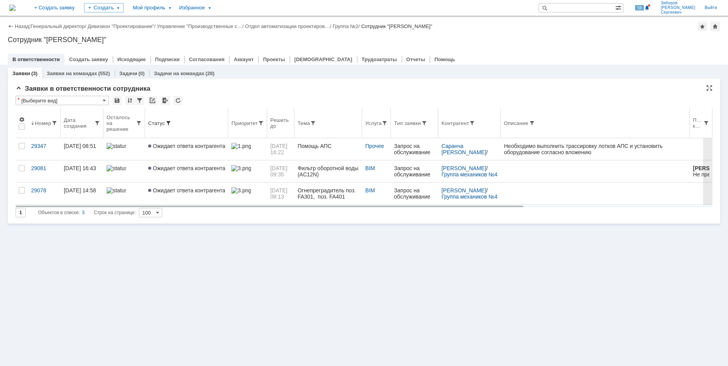
click at [169, 121] on span at bounding box center [168, 123] width 6 height 6
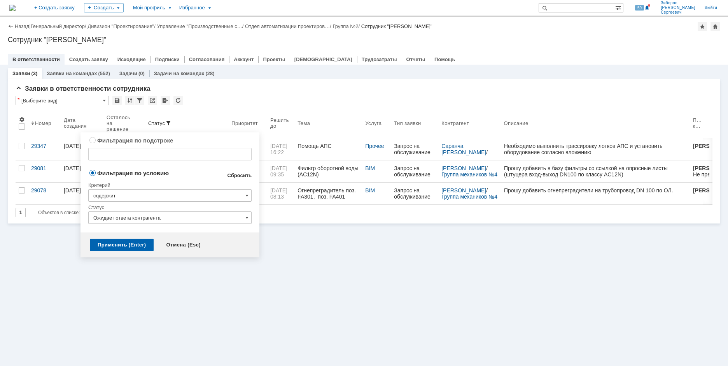
click at [242, 174] on link "Сбросить" at bounding box center [239, 175] width 25 height 6
type input "содержит"
click at [126, 245] on div "Применить (Enter)" at bounding box center [122, 244] width 64 height 12
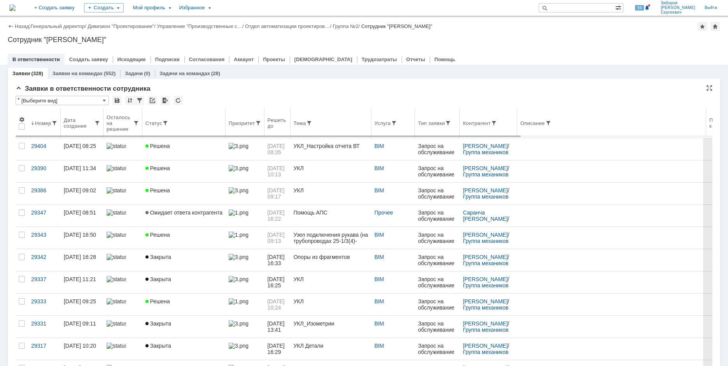
click at [163, 119] on th "Статус" at bounding box center [183, 123] width 83 height 30
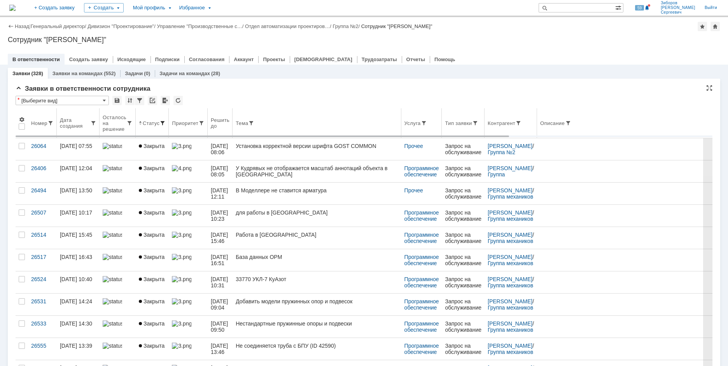
click at [161, 122] on span at bounding box center [162, 123] width 6 height 6
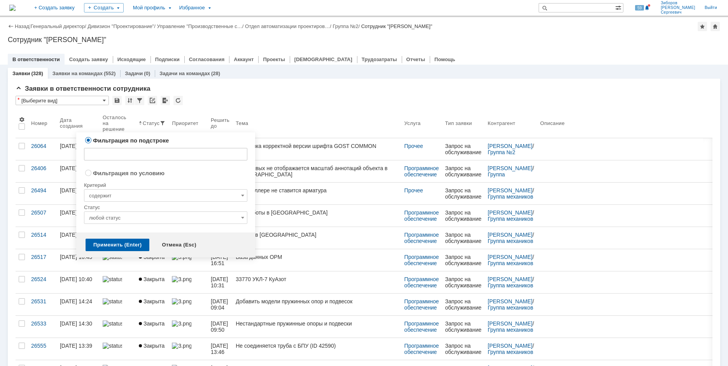
click at [124, 218] on input "любой статус" at bounding box center [165, 217] width 163 height 12
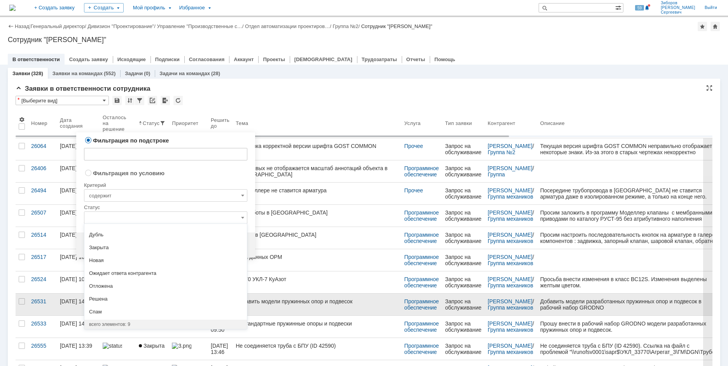
click at [102, 294] on div "Решена" at bounding box center [165, 298] width 163 height 12
radio input "false"
radio input "true"
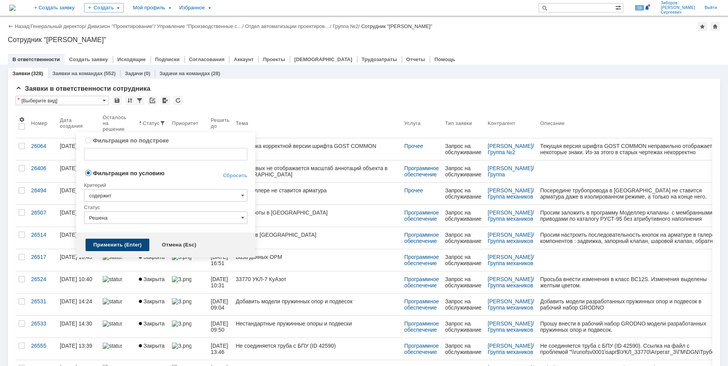
type input "Решена"
click at [114, 244] on div "Применить (Enter)" at bounding box center [118, 244] width 64 height 12
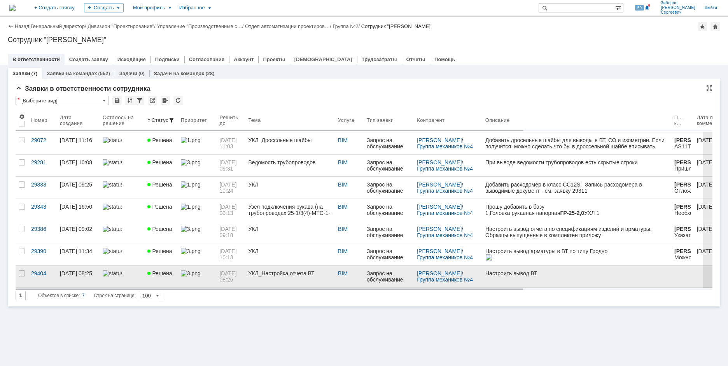
click at [278, 276] on link "УКЛ_Настройка отчета ВТ" at bounding box center [290, 276] width 90 height 22
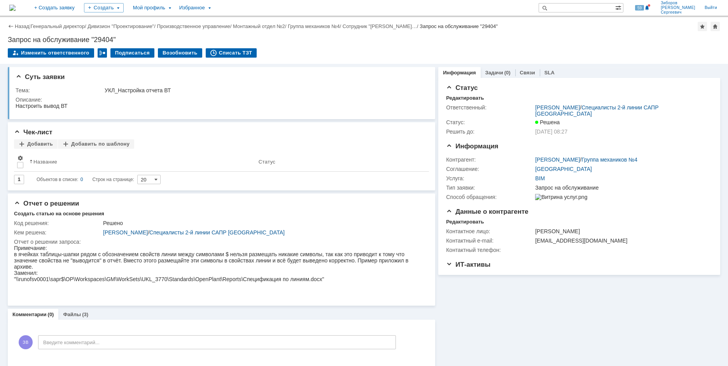
click at [16, 11] on img at bounding box center [12, 8] width 6 height 6
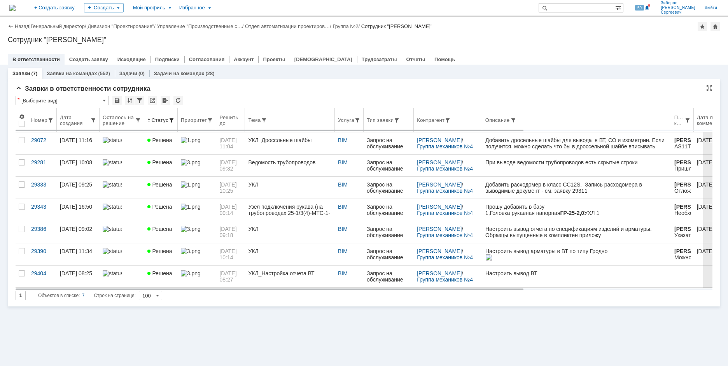
click at [170, 119] on span at bounding box center [171, 120] width 6 height 6
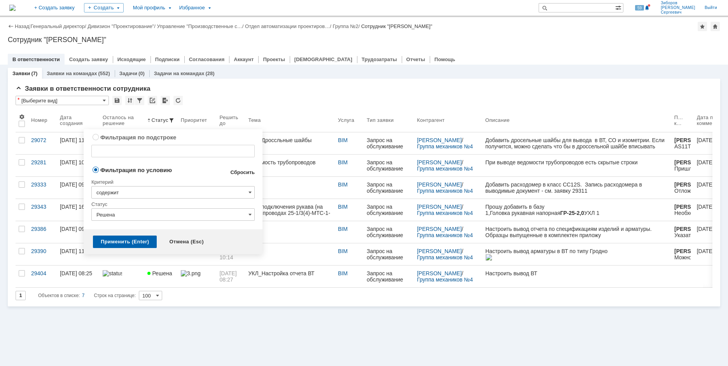
click at [249, 172] on link "Сбросить" at bounding box center [242, 172] width 25 height 6
type input "содержит"
click at [138, 242] on div "Применить (Enter)" at bounding box center [125, 241] width 64 height 12
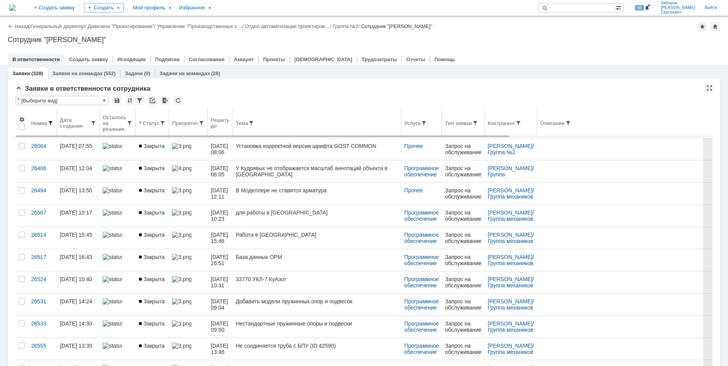
click at [50, 123] on span at bounding box center [50, 123] width 6 height 6
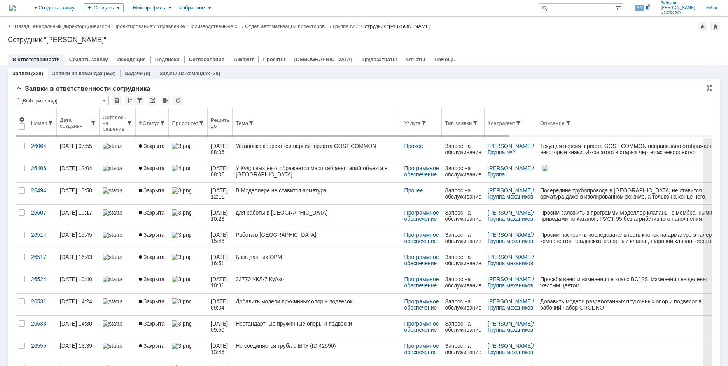
click at [45, 116] on th "Номер" at bounding box center [42, 123] width 29 height 30
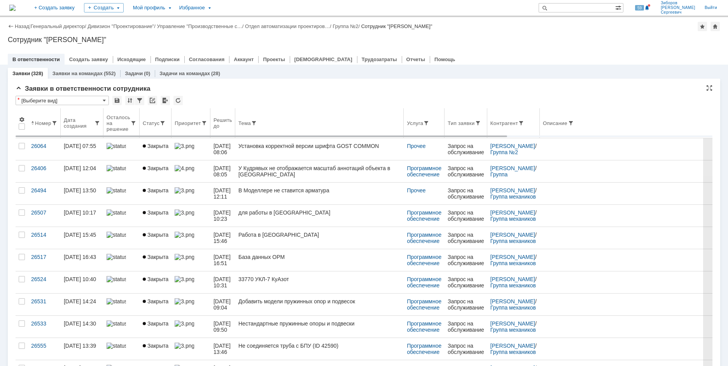
click at [84, 124] on div "Дата создания" at bounding box center [79, 123] width 30 height 12
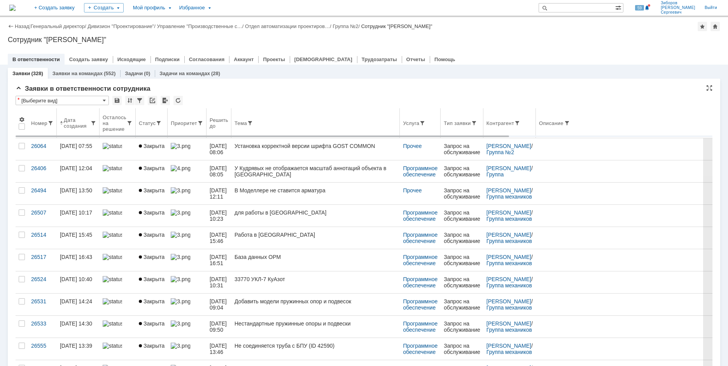
click at [84, 124] on div "Дата создания" at bounding box center [77, 123] width 26 height 12
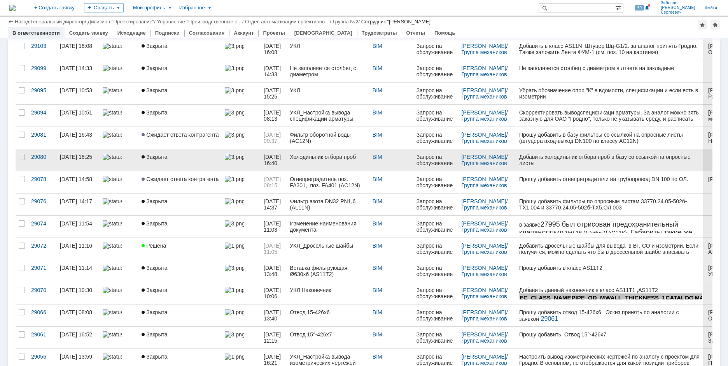
click at [152, 162] on link "Закрыта" at bounding box center [179, 160] width 83 height 22
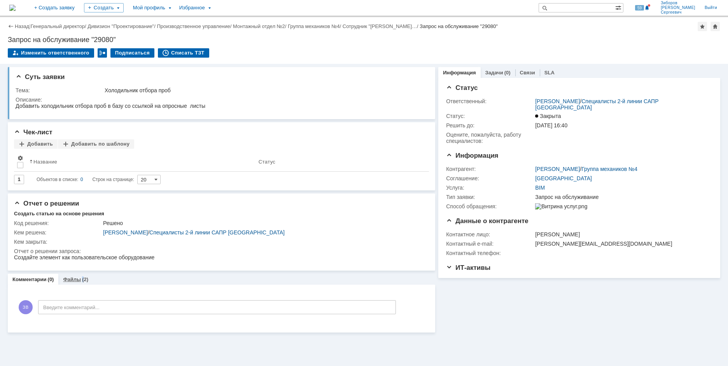
click at [82, 280] on div "(2)" at bounding box center [85, 279] width 6 height 6
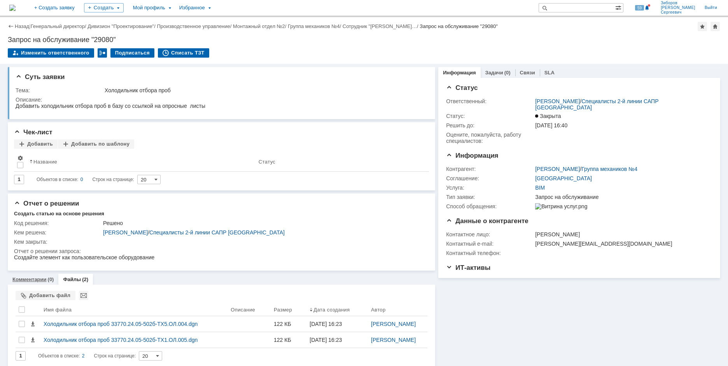
click at [38, 278] on link "Комментарии" at bounding box center [29, 279] width 34 height 6
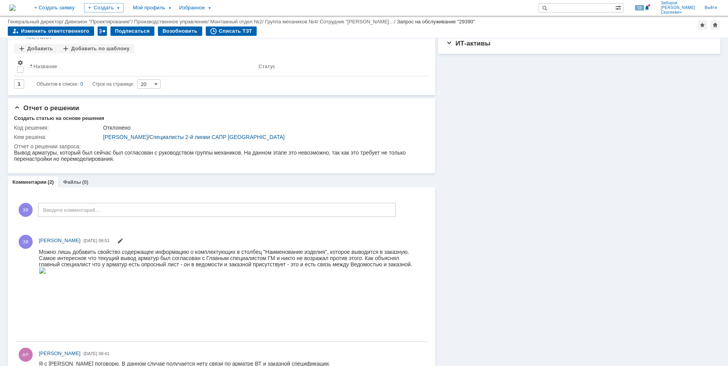
scroll to position [214, 0]
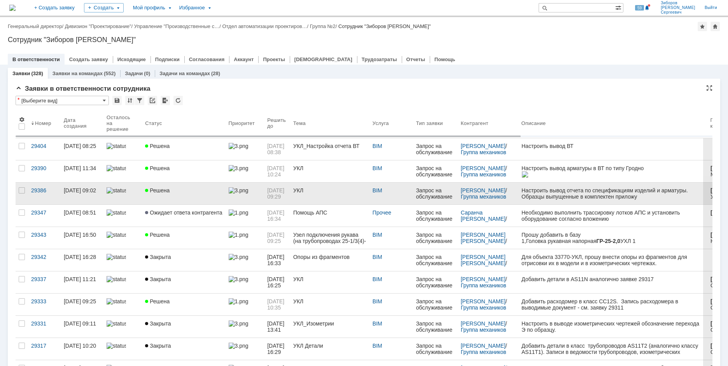
click at [181, 198] on link "Решена" at bounding box center [183, 193] width 83 height 22
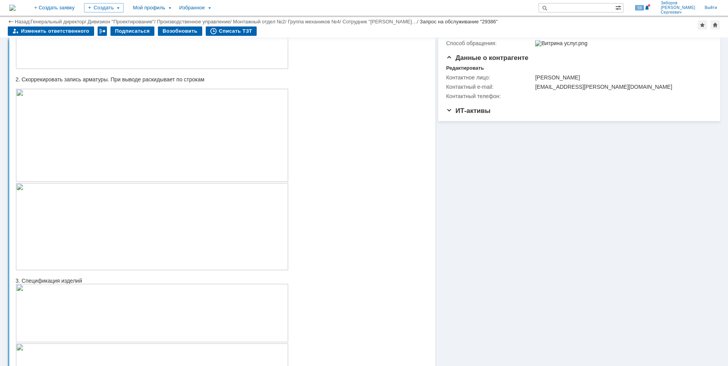
scroll to position [117, 0]
